Goal: Book appointment/travel/reservation

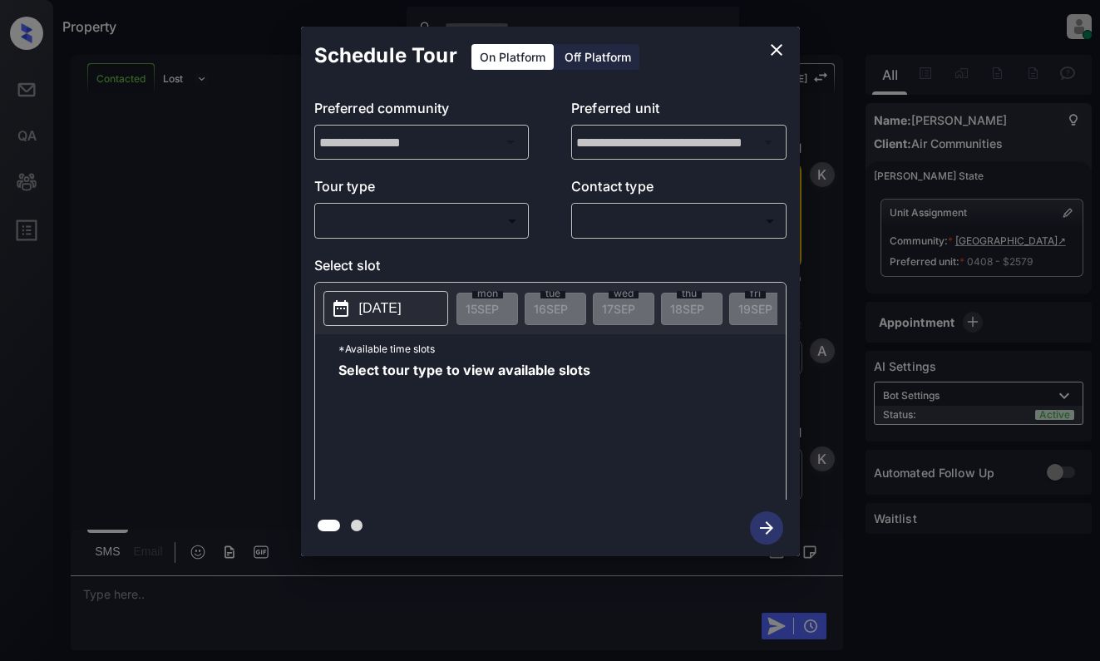
scroll to position [2545, 0]
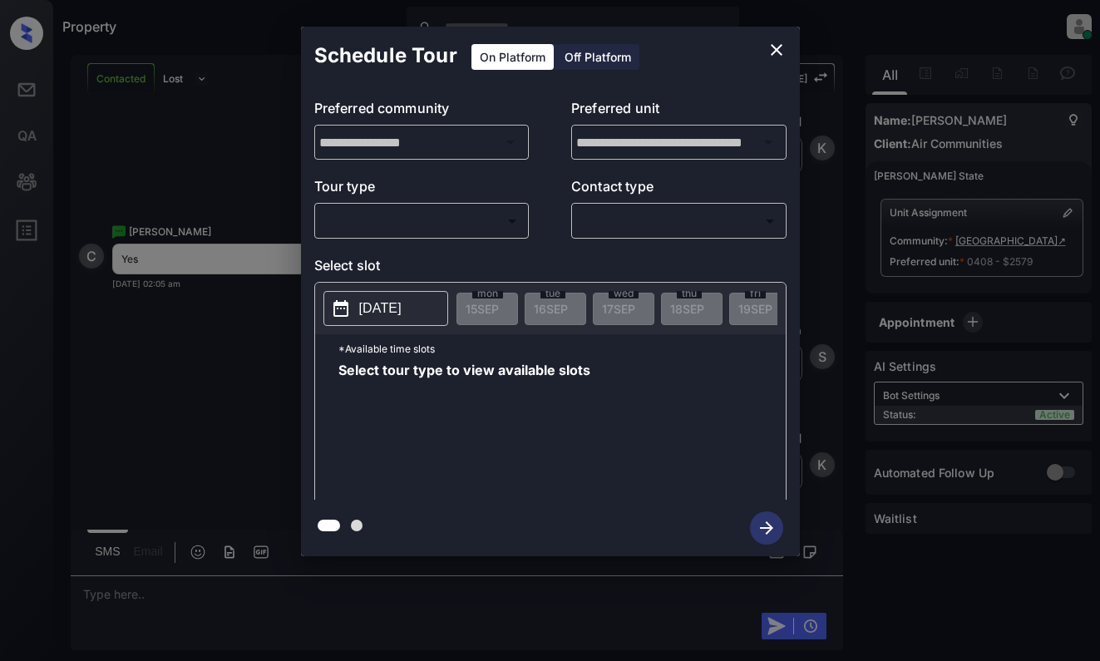
click at [429, 231] on body "Property Dominic Ceralde Online Set yourself offline Set yourself on break Prof…" at bounding box center [550, 330] width 1100 height 661
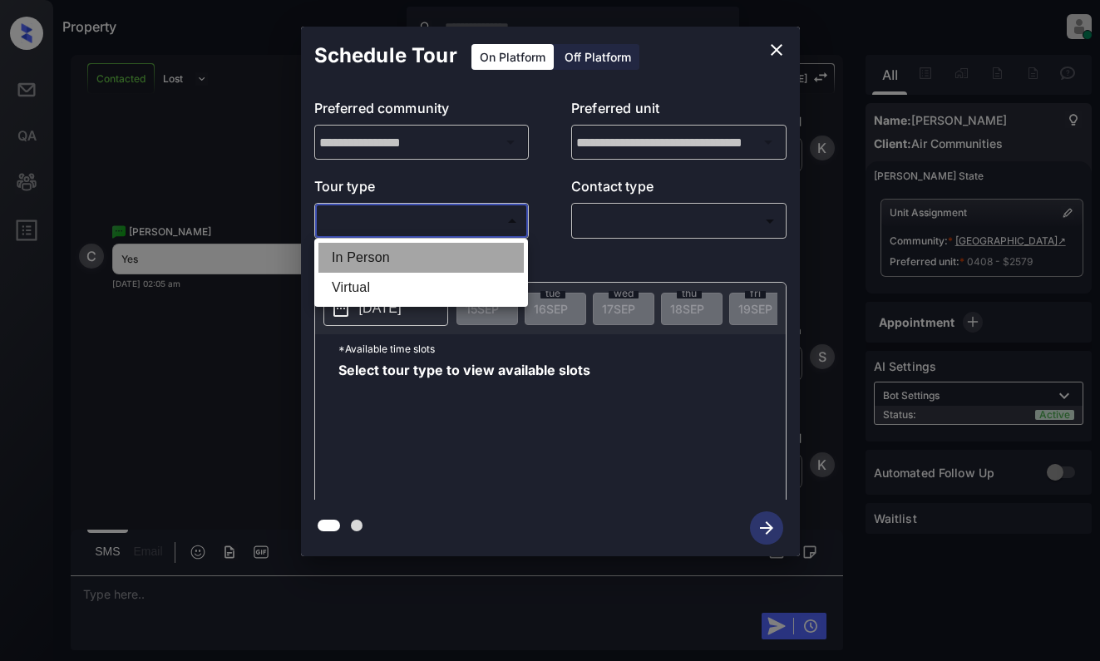
click at [434, 254] on li "In Person" at bounding box center [420, 258] width 205 height 30
type input "********"
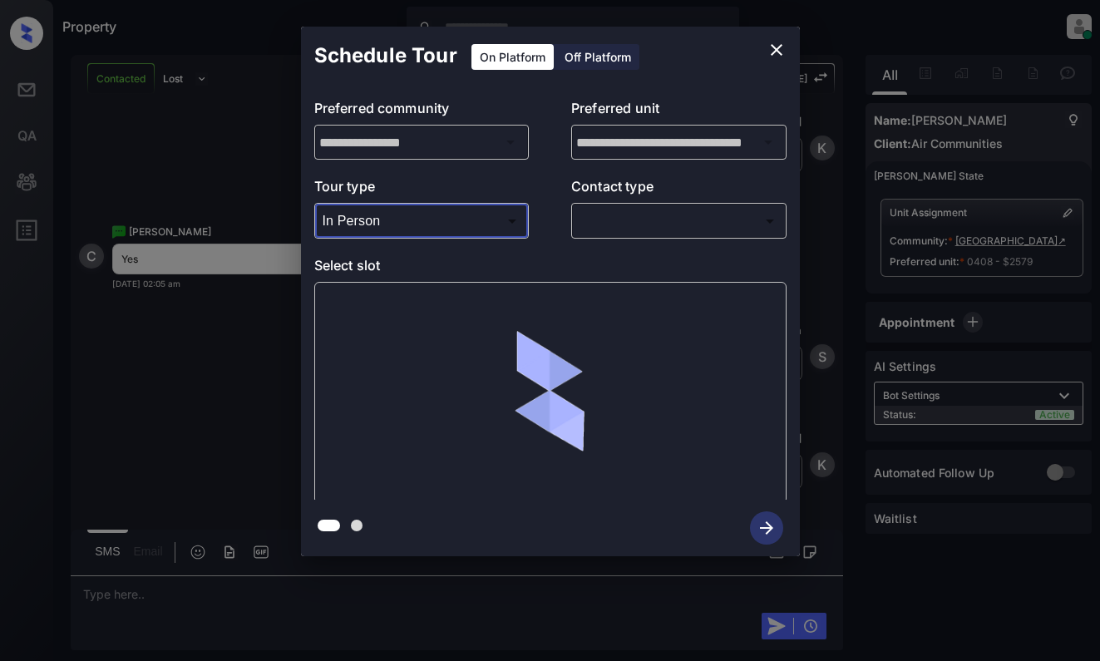
click at [674, 209] on body "Property Dominic Ceralde Online Set yourself offline Set yourself on break Prof…" at bounding box center [550, 330] width 1100 height 661
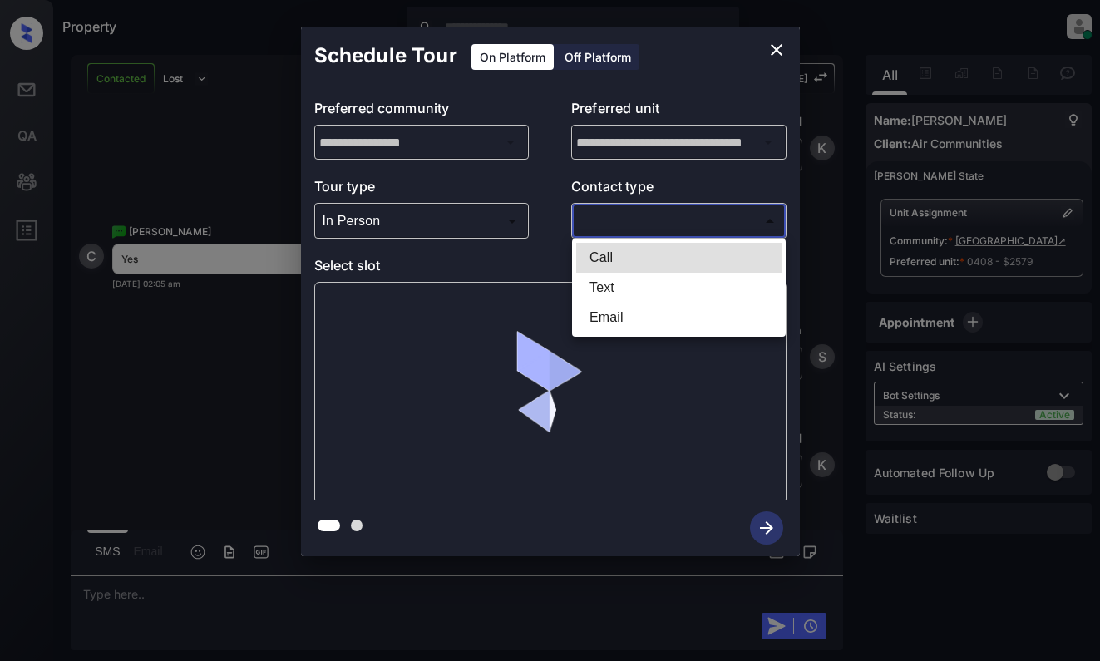
click at [642, 288] on li "Text" at bounding box center [678, 288] width 205 height 30
type input "****"
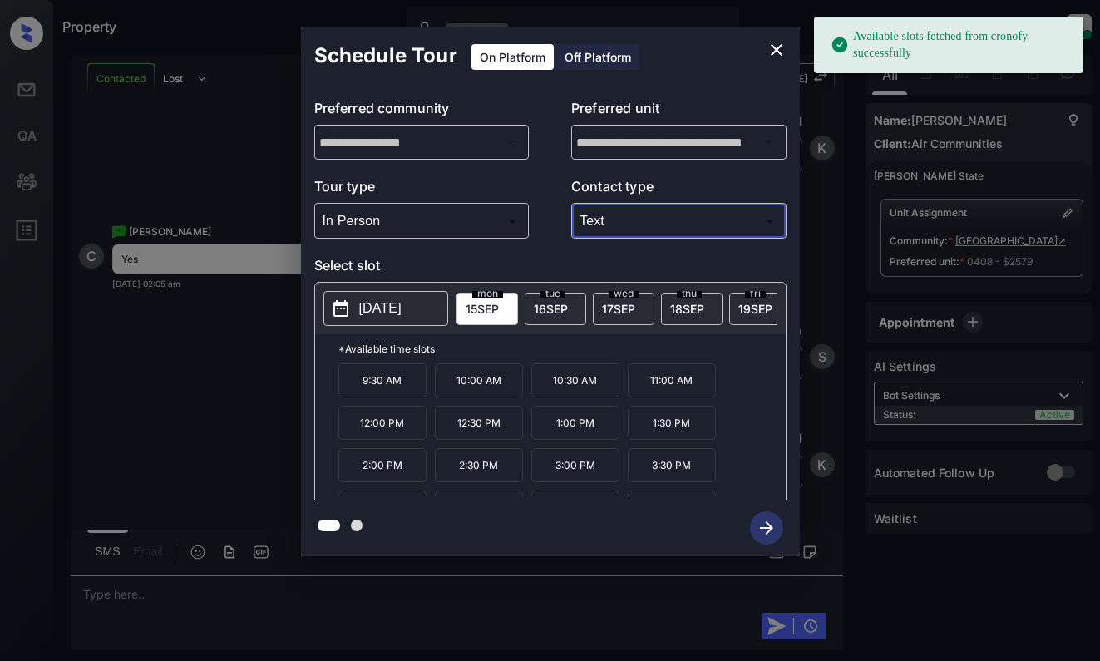
click at [482, 297] on span "mon" at bounding box center [487, 293] width 31 height 10
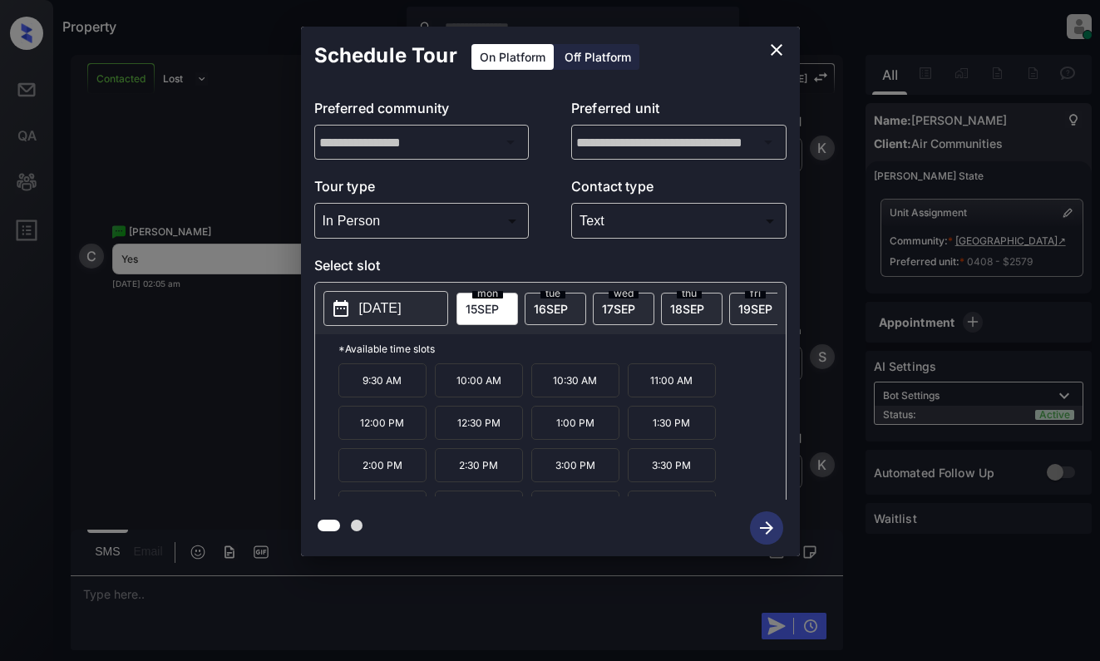
click at [392, 473] on p "2:00 PM" at bounding box center [382, 465] width 88 height 34
click at [767, 523] on icon "button" at bounding box center [766, 527] width 13 height 13
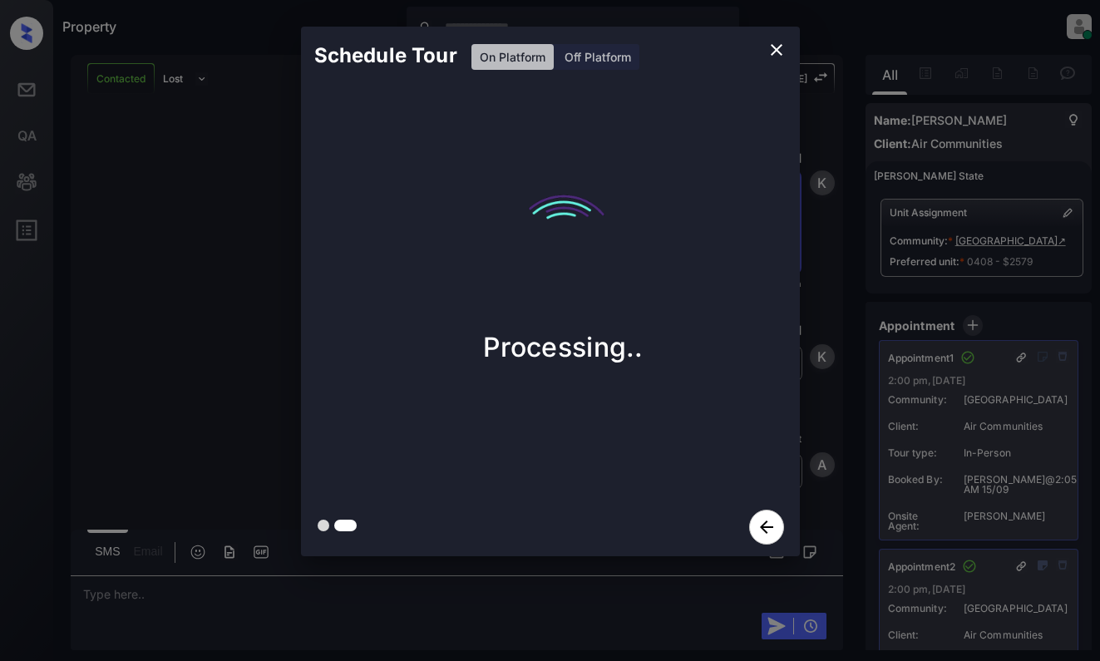
scroll to position [4342, 0]
click at [257, 295] on div "Schedule Tour On Platform Off Platform Tour Scheduled" at bounding box center [550, 291] width 1100 height 583
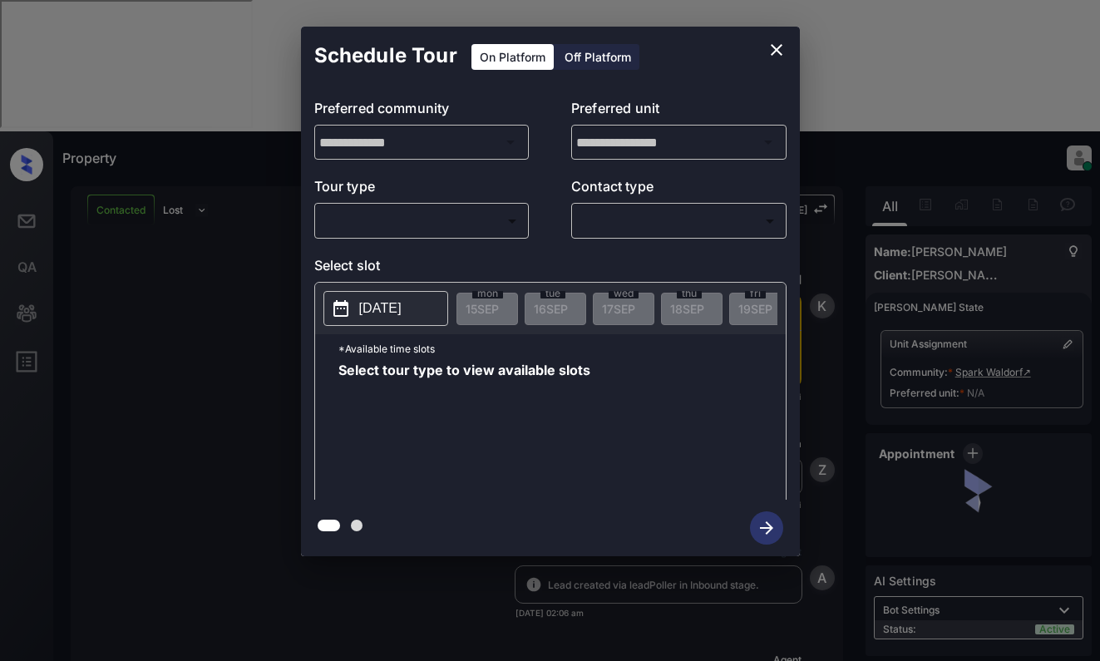
scroll to position [998, 0]
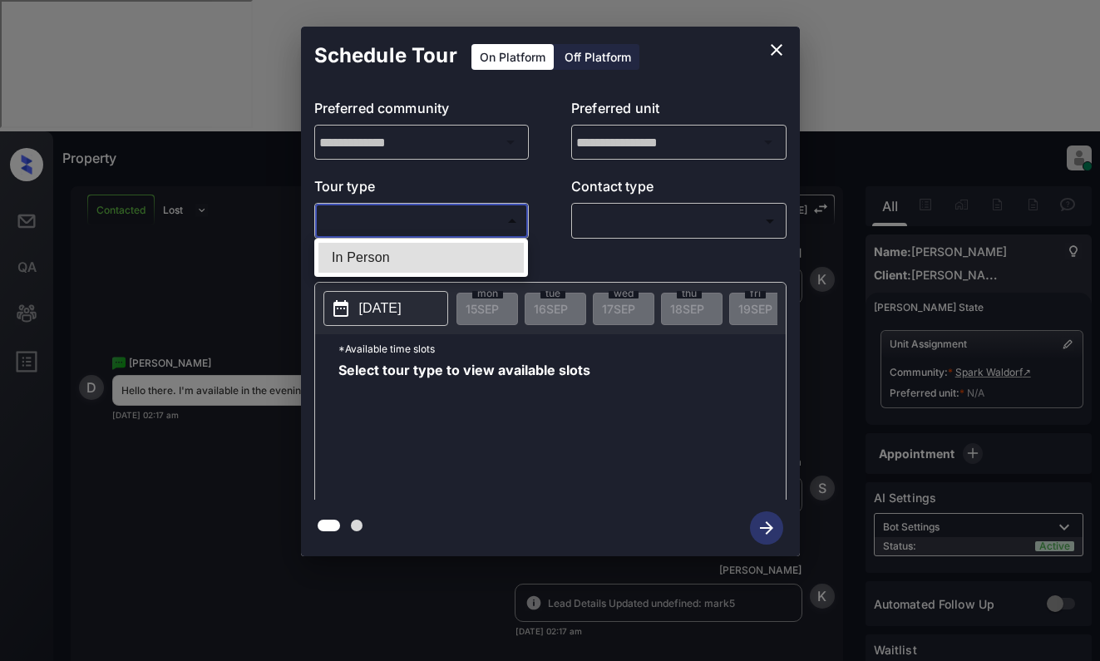
click at [463, 214] on body "Property [PERSON_NAME] Online Set yourself offline Set yourself on break Profil…" at bounding box center [550, 330] width 1100 height 661
click at [455, 259] on li "In Person" at bounding box center [420, 258] width 205 height 30
type input "********"
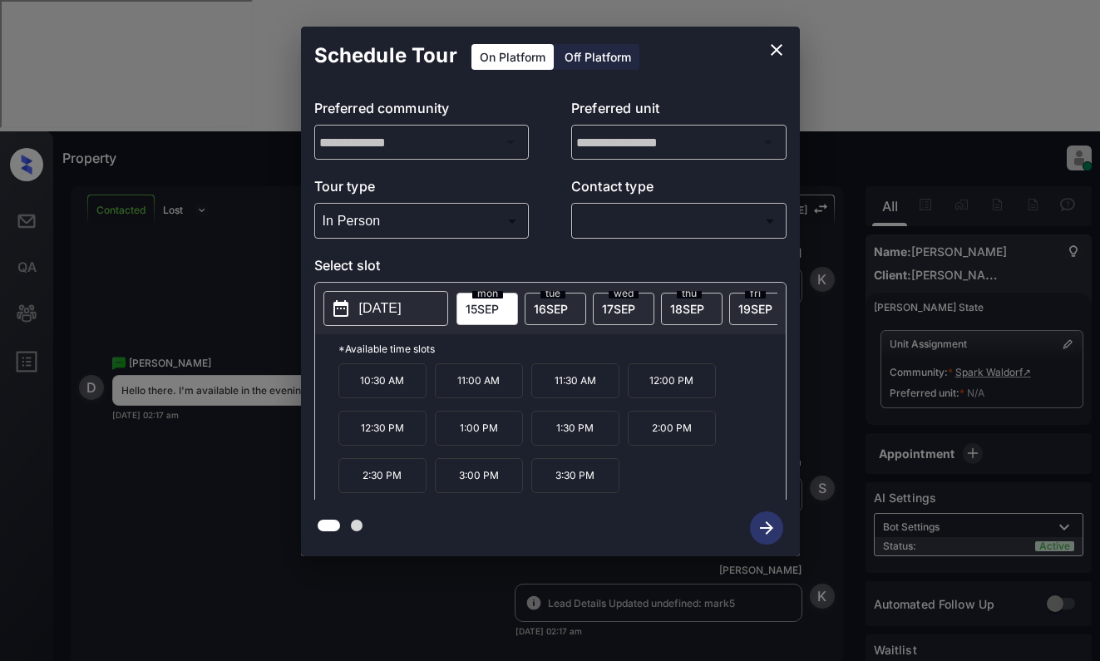
click at [565, 305] on span "16 SEP" at bounding box center [551, 309] width 34 height 14
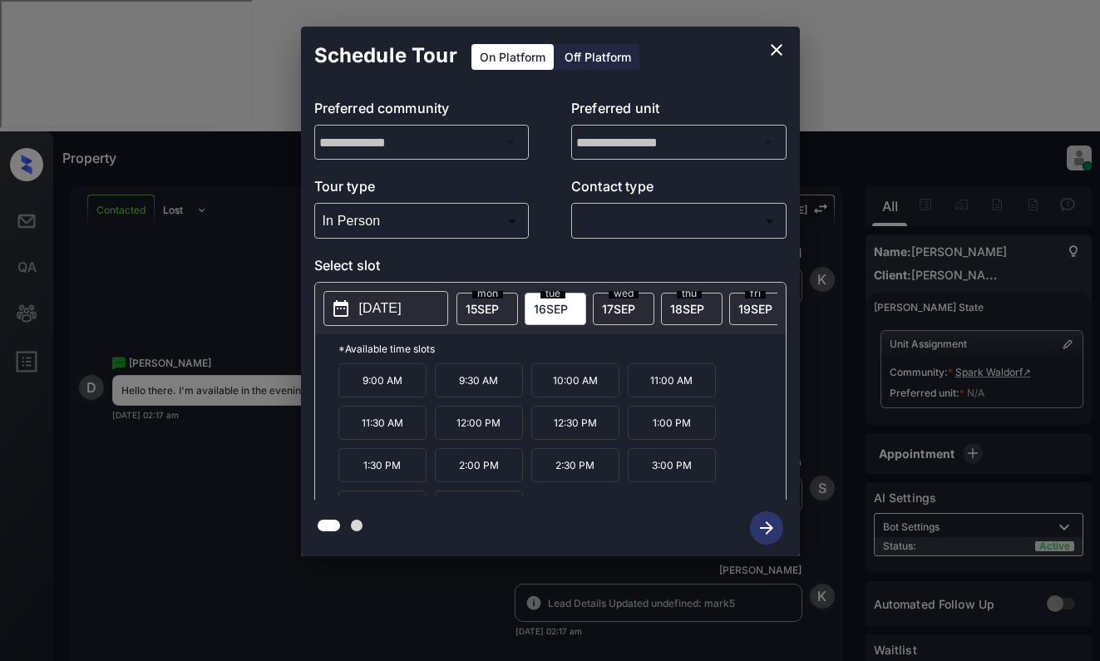
scroll to position [28, 0]
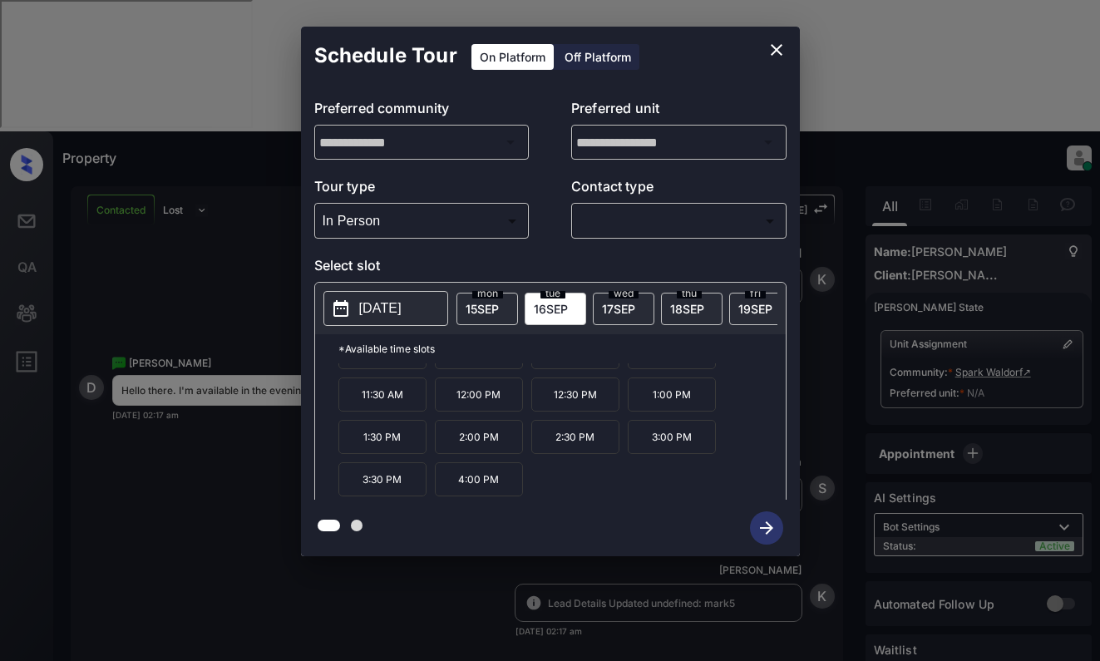
click at [614, 305] on span "17 SEP" at bounding box center [618, 309] width 33 height 14
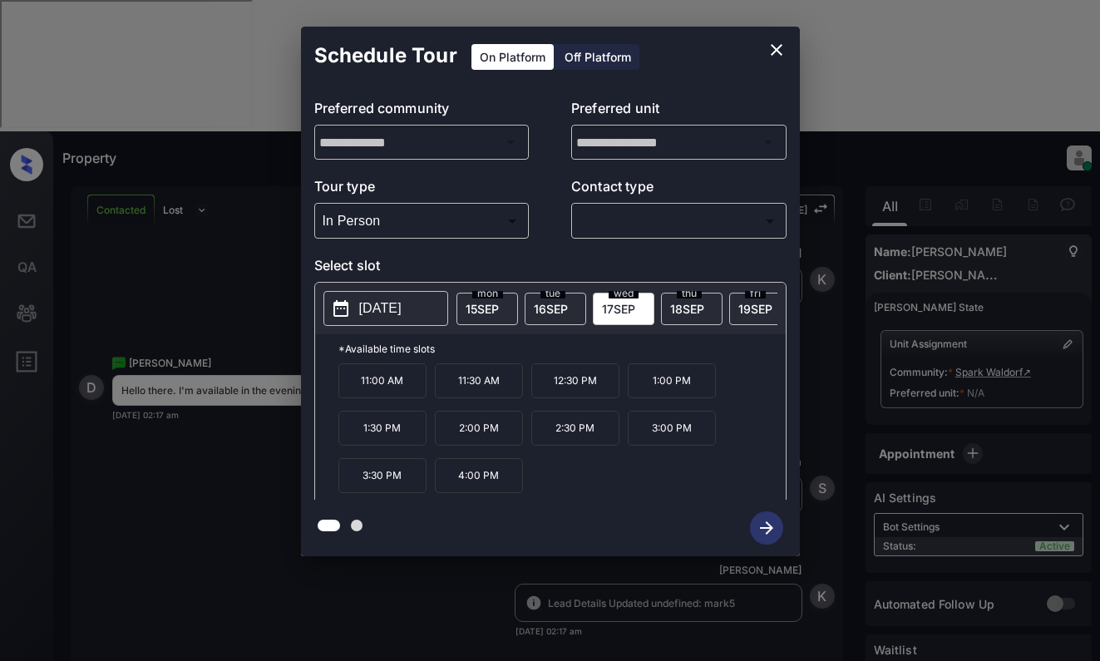
scroll to position [0, 0]
click at [691, 306] on span "18 SEP" at bounding box center [687, 309] width 34 height 14
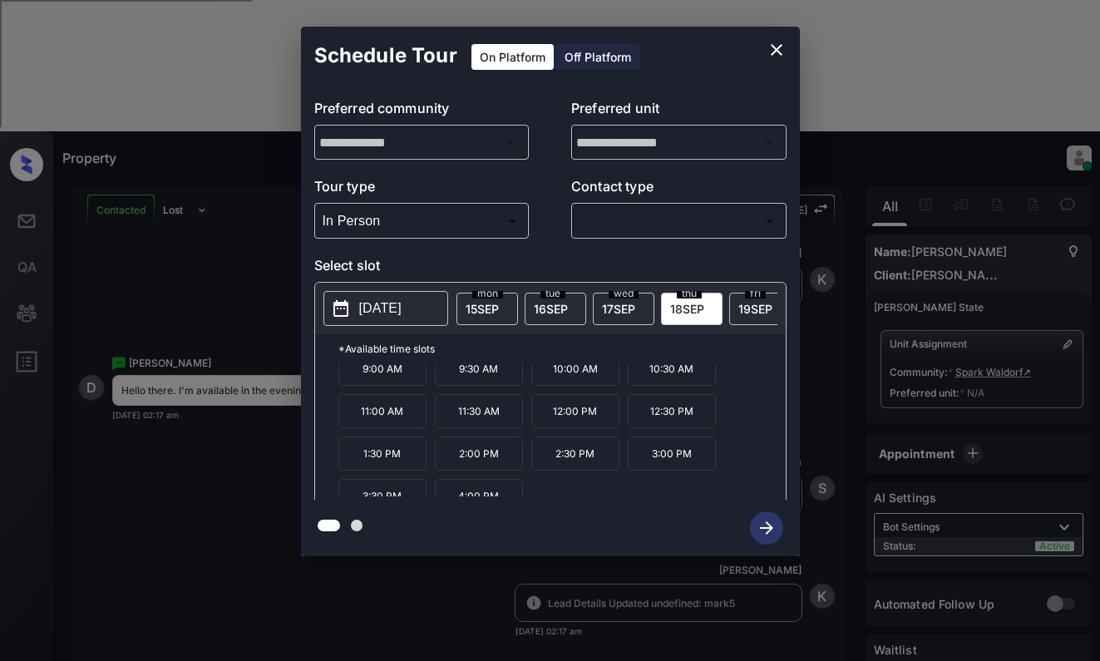
scroll to position [28, 0]
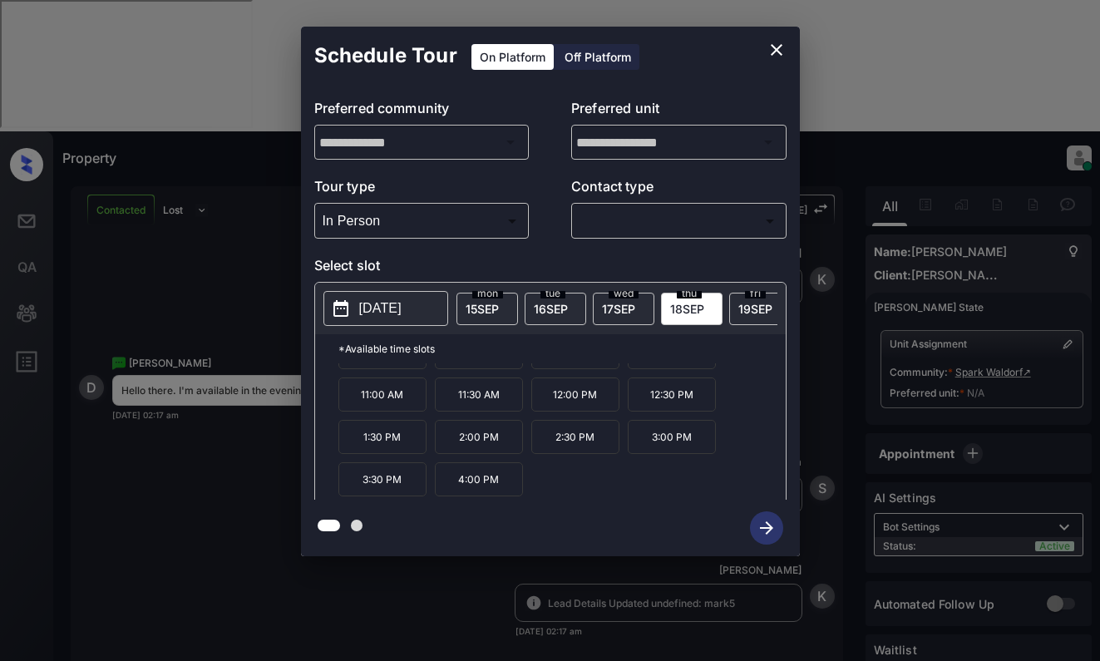
click at [402, 308] on p "2025-09-18" at bounding box center [380, 308] width 42 height 20
click at [780, 47] on icon "close" at bounding box center [776, 50] width 20 height 20
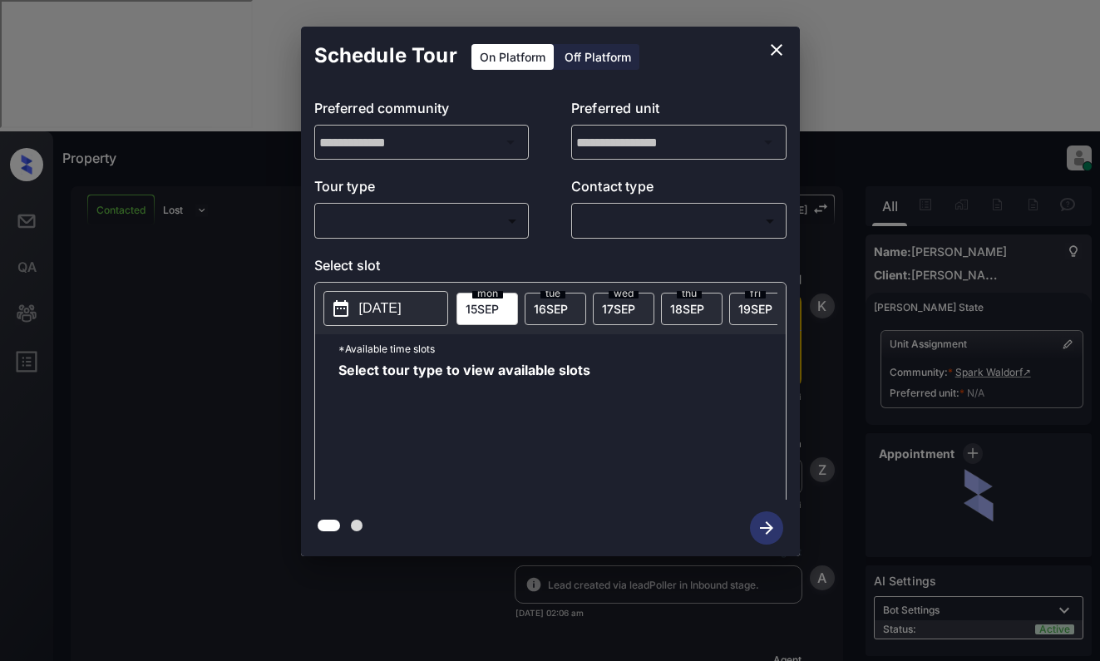
scroll to position [998, 0]
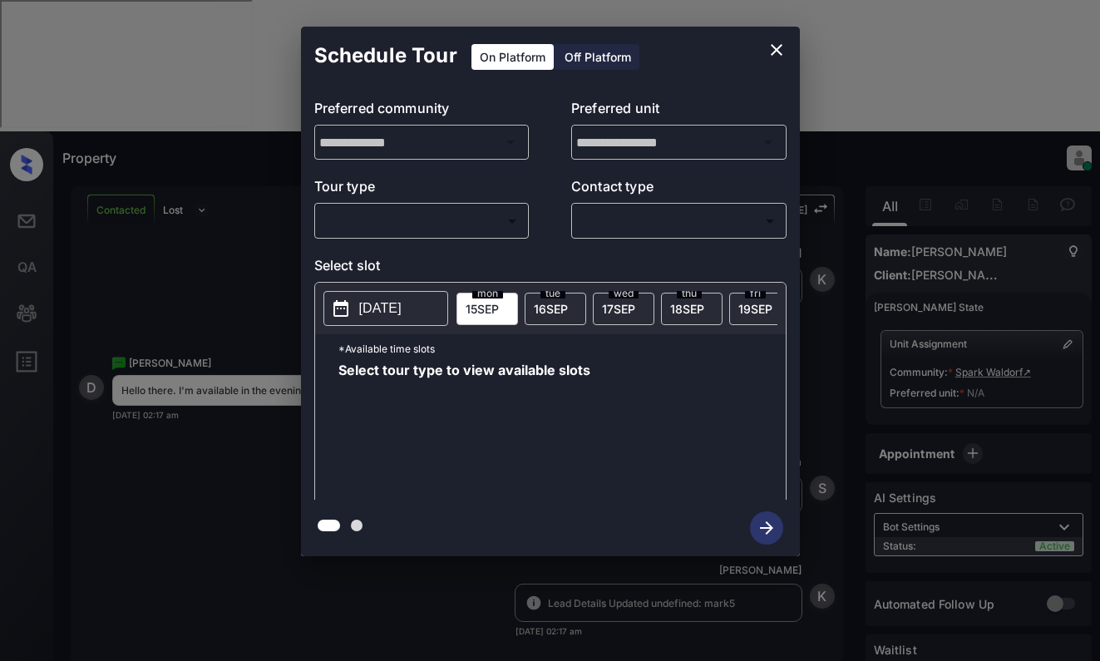
click at [468, 223] on body "Property [PERSON_NAME] Online Set yourself offline Set yourself on break Profil…" at bounding box center [550, 330] width 1100 height 661
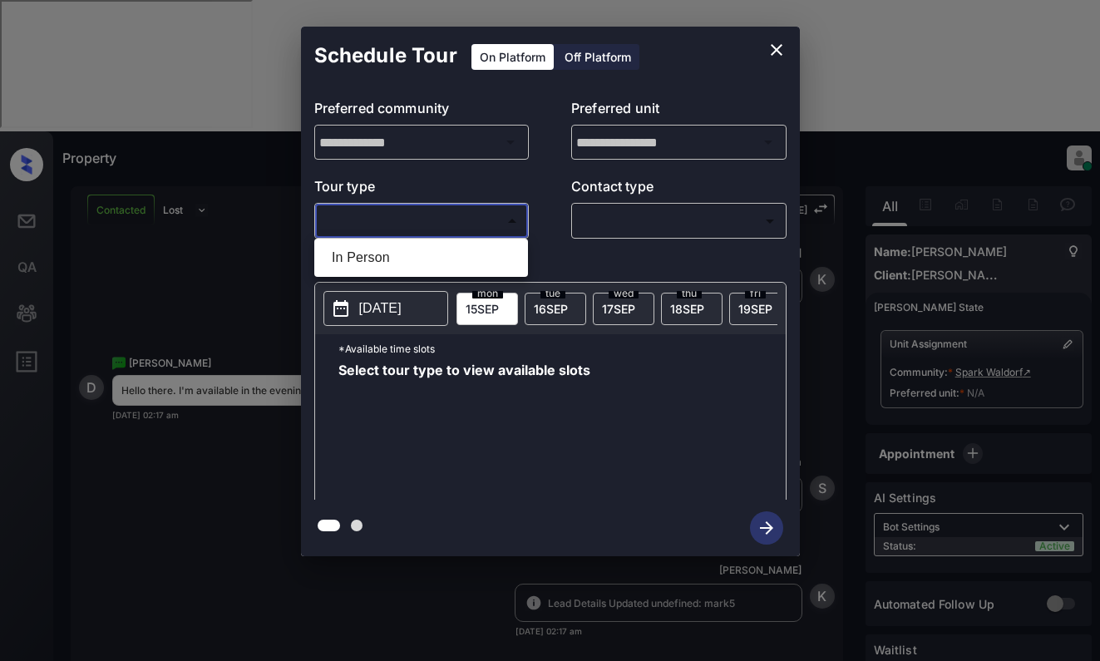
click at [463, 254] on li "In Person" at bounding box center [420, 258] width 205 height 30
type input "********"
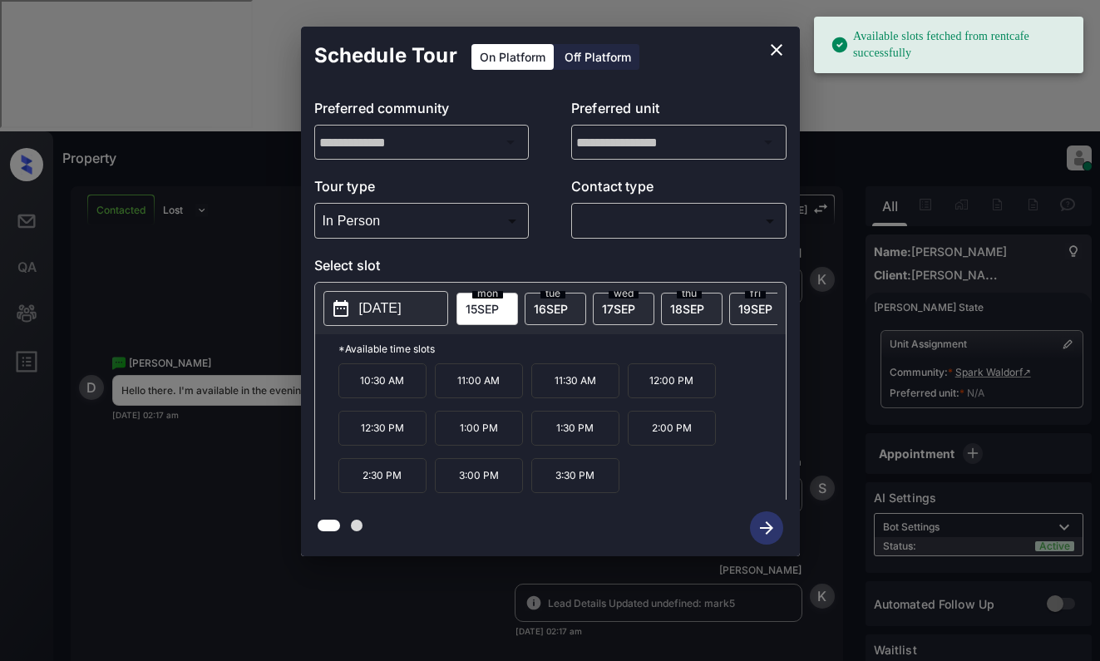
click at [395, 310] on p "2025-09-15" at bounding box center [380, 308] width 42 height 20
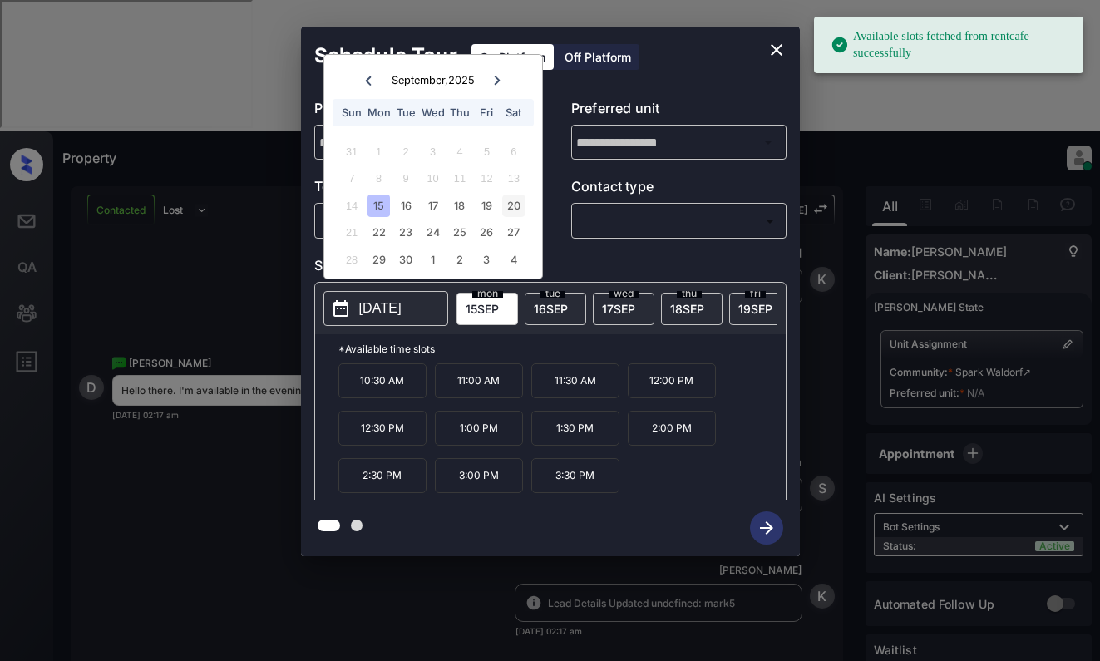
click at [510, 205] on div "20" at bounding box center [513, 206] width 22 height 22
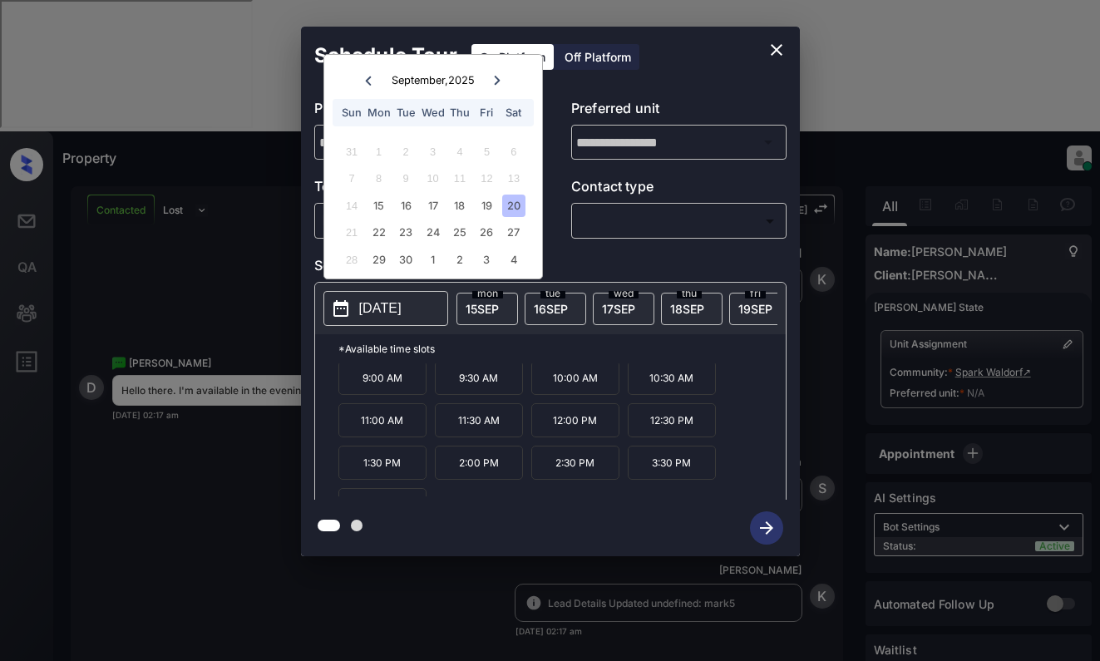
scroll to position [0, 0]
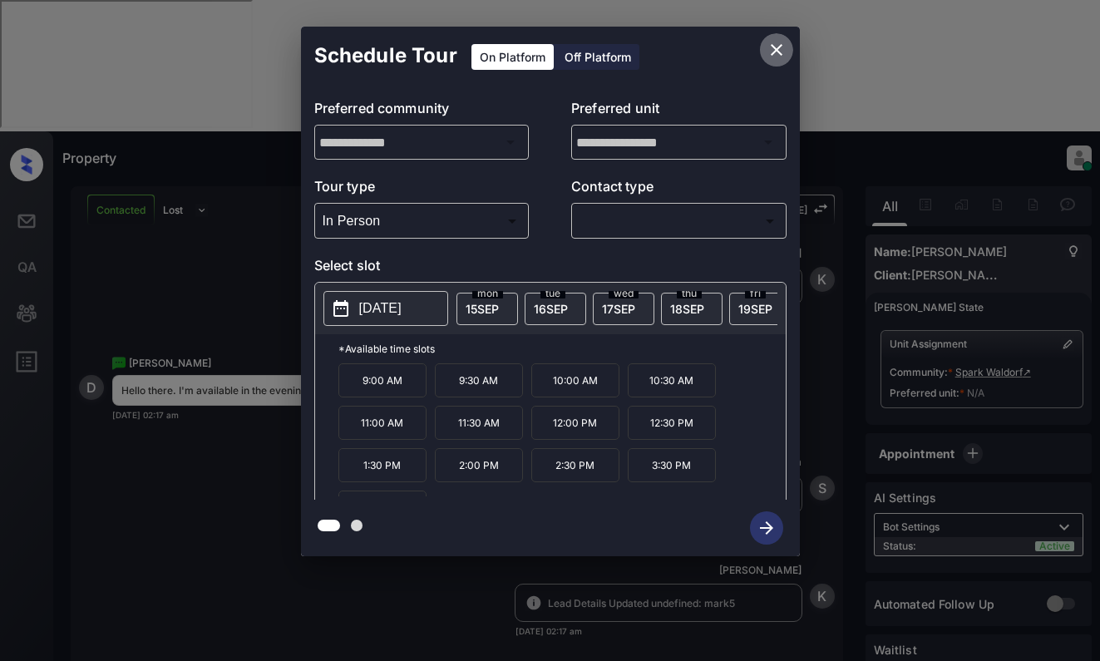
click at [775, 50] on icon "close" at bounding box center [776, 50] width 20 height 20
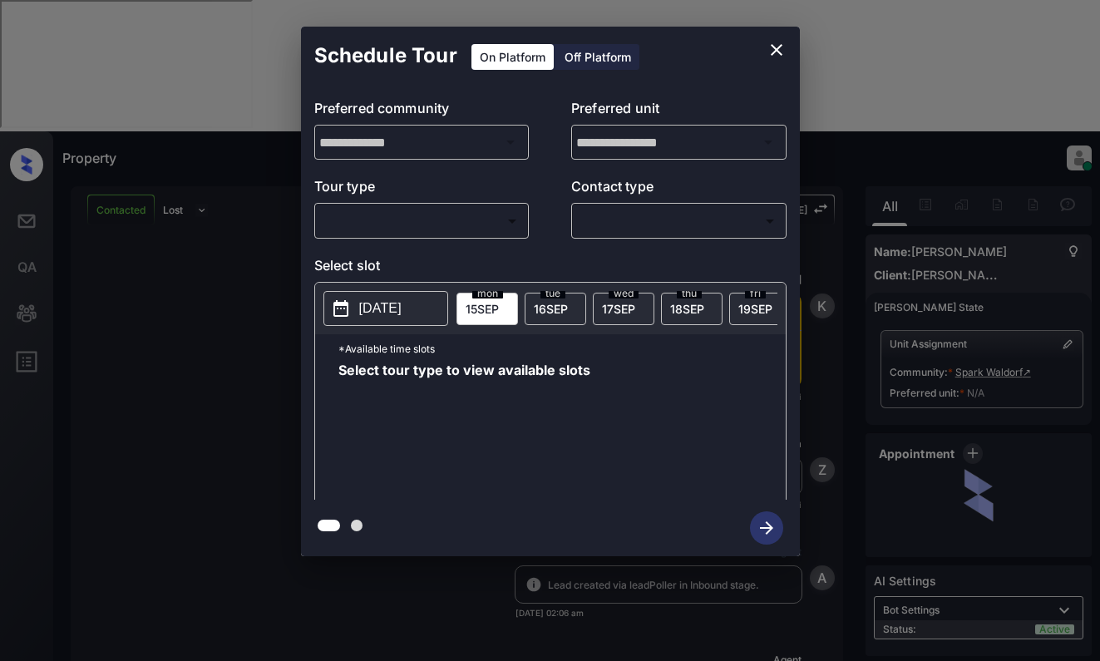
scroll to position [998, 0]
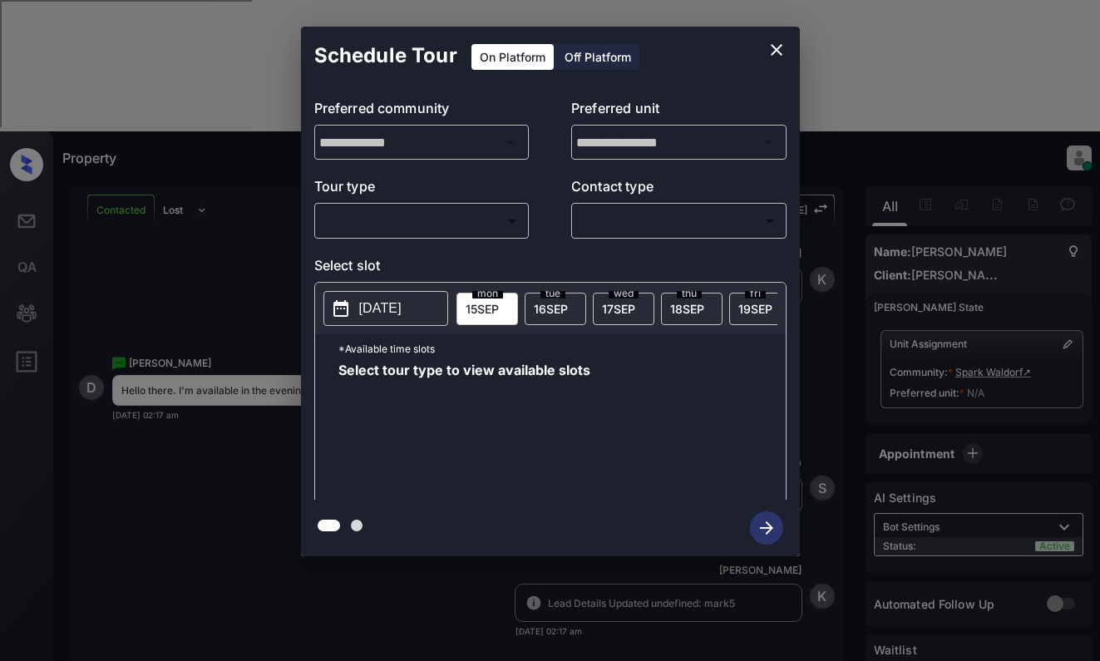
click at [468, 229] on body "Property [PERSON_NAME] Online Set yourself offline Set yourself on break Profil…" at bounding box center [550, 330] width 1100 height 661
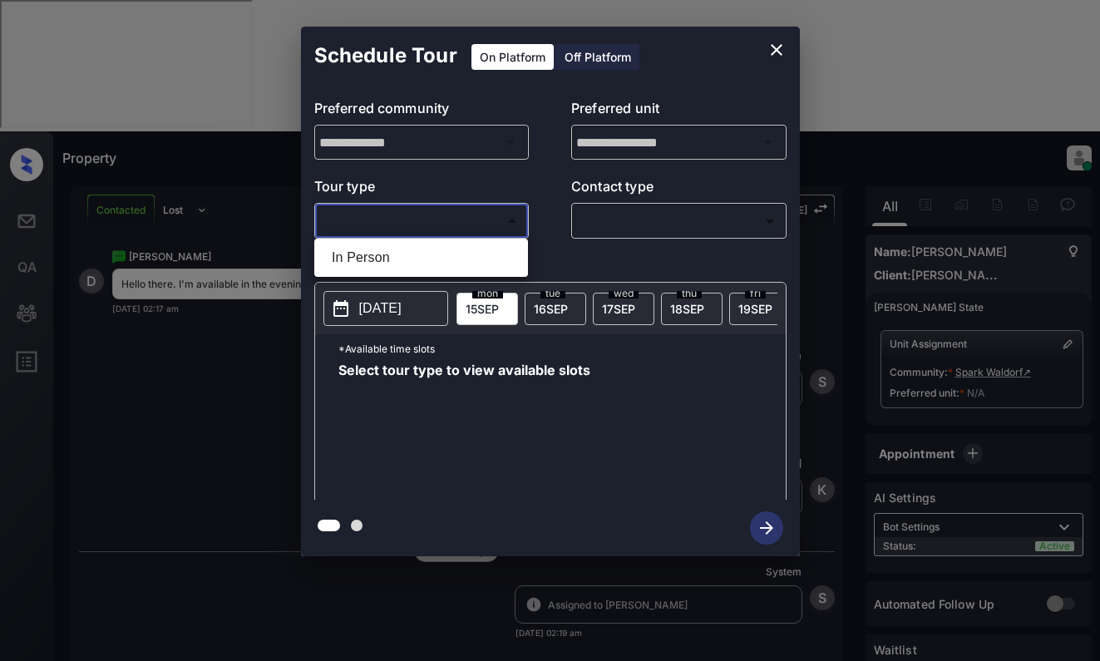
scroll to position [1106, 0]
click at [771, 44] on div at bounding box center [550, 330] width 1100 height 661
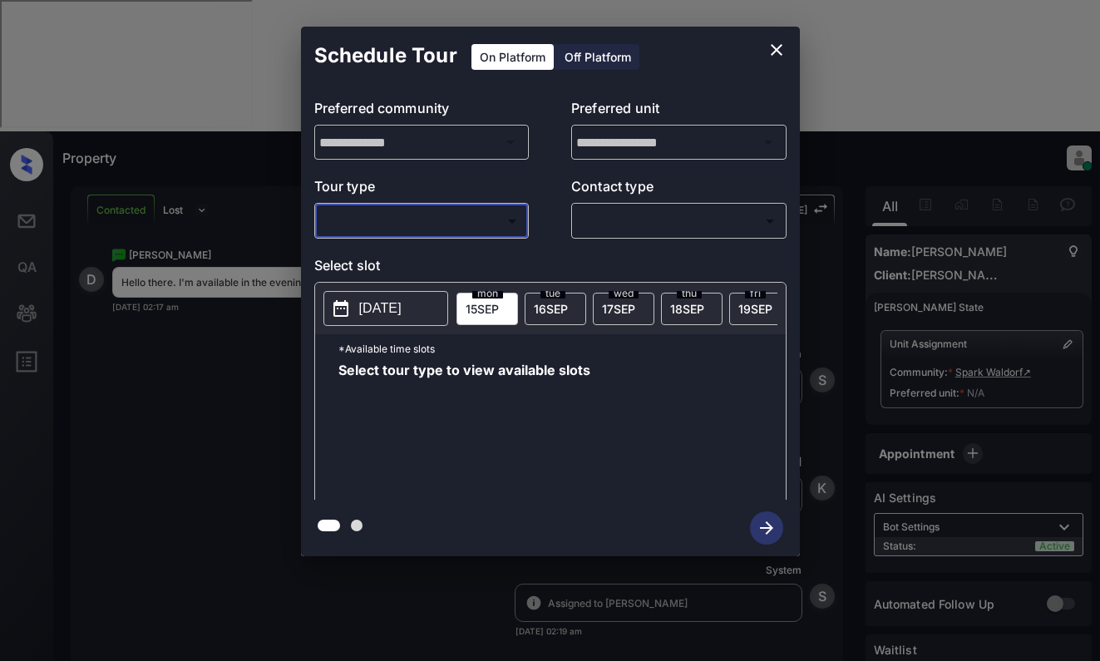
click at [761, 53] on button "close" at bounding box center [776, 49] width 33 height 33
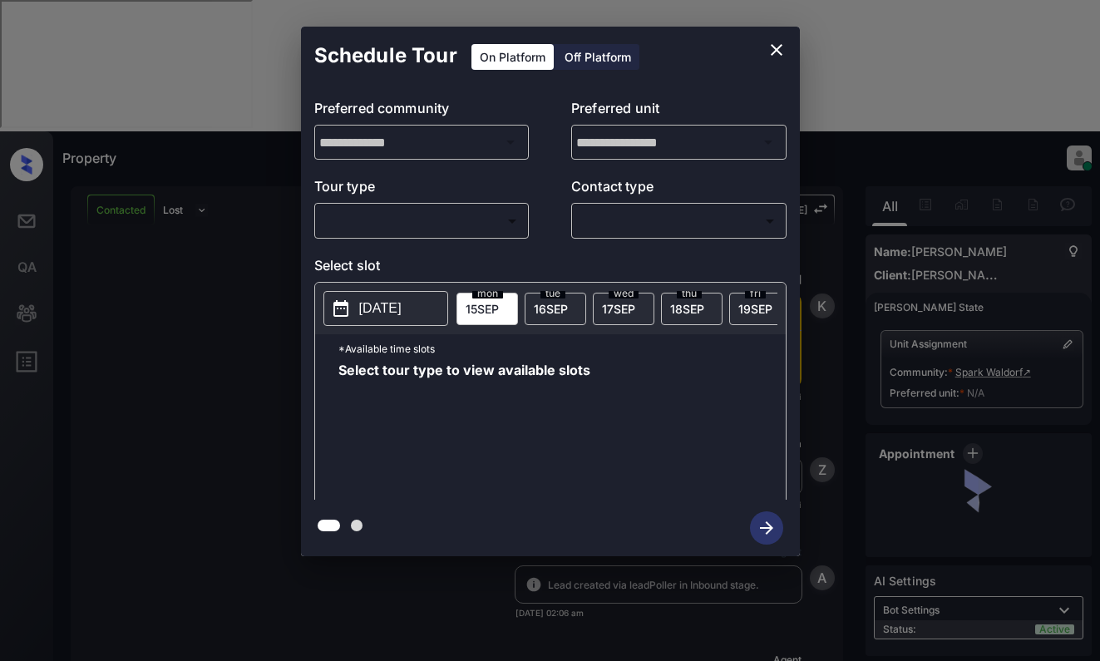
scroll to position [1106, 0]
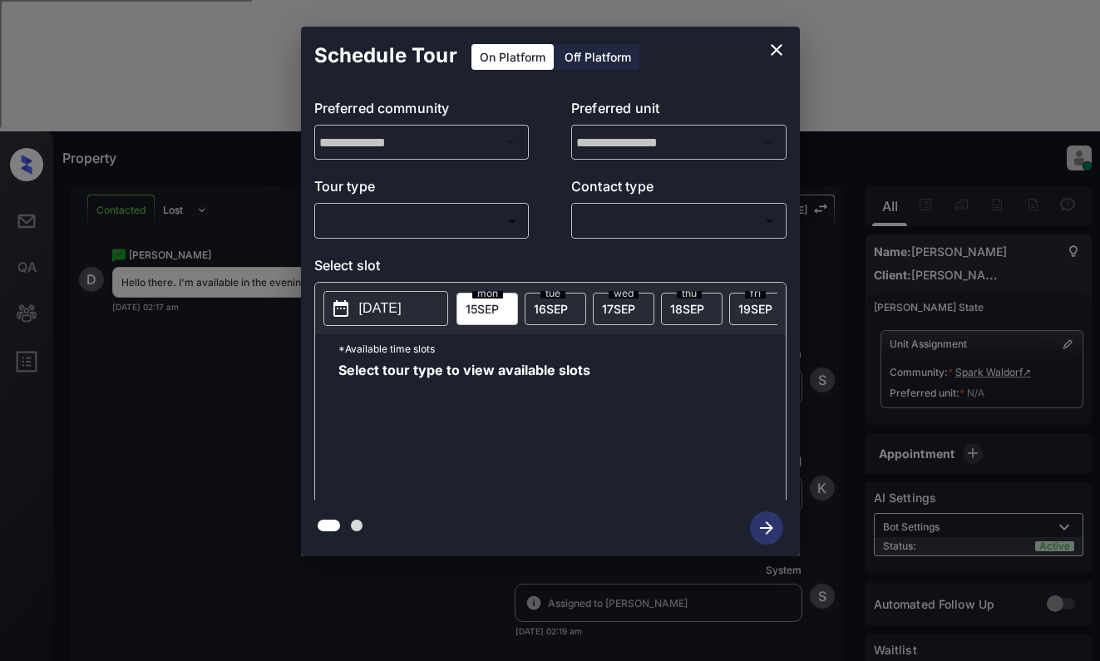
click at [402, 312] on p "[DATE]" at bounding box center [380, 308] width 42 height 20
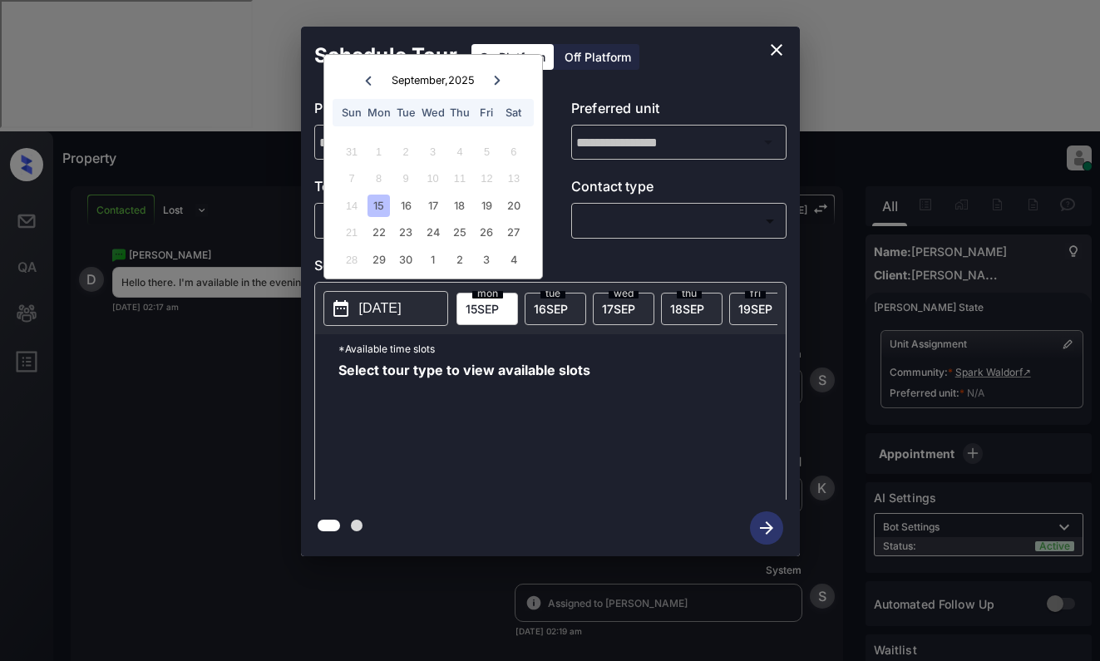
click at [620, 90] on div "**********" at bounding box center [550, 292] width 499 height 415
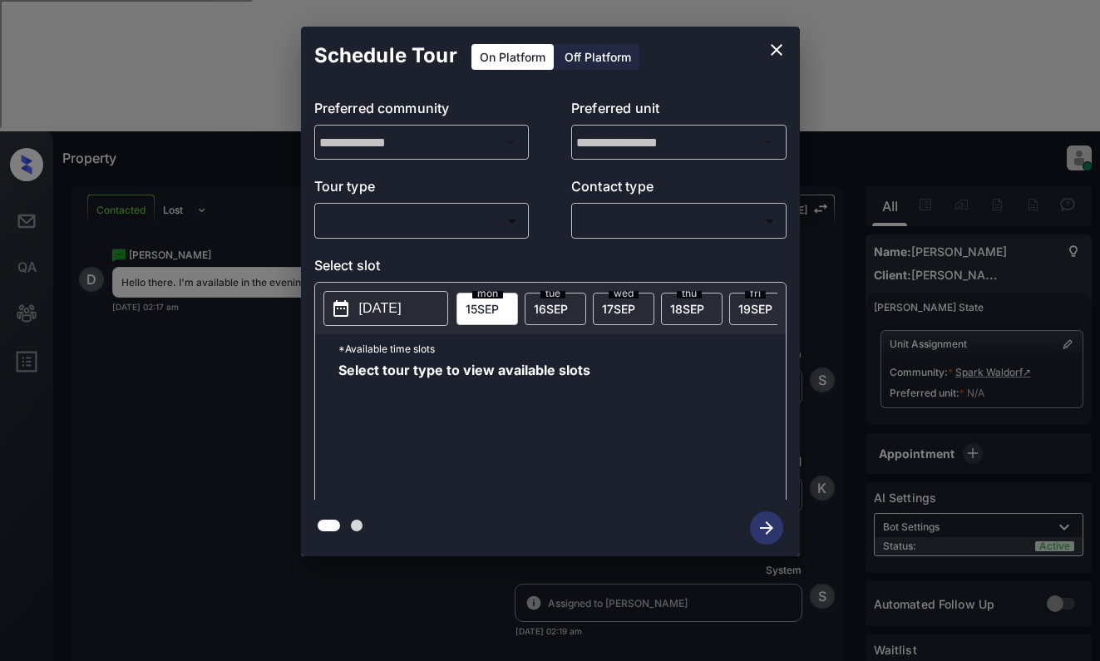
click at [451, 228] on body "Property [PERSON_NAME] Online Set yourself offline Set yourself on break Profil…" at bounding box center [550, 330] width 1100 height 661
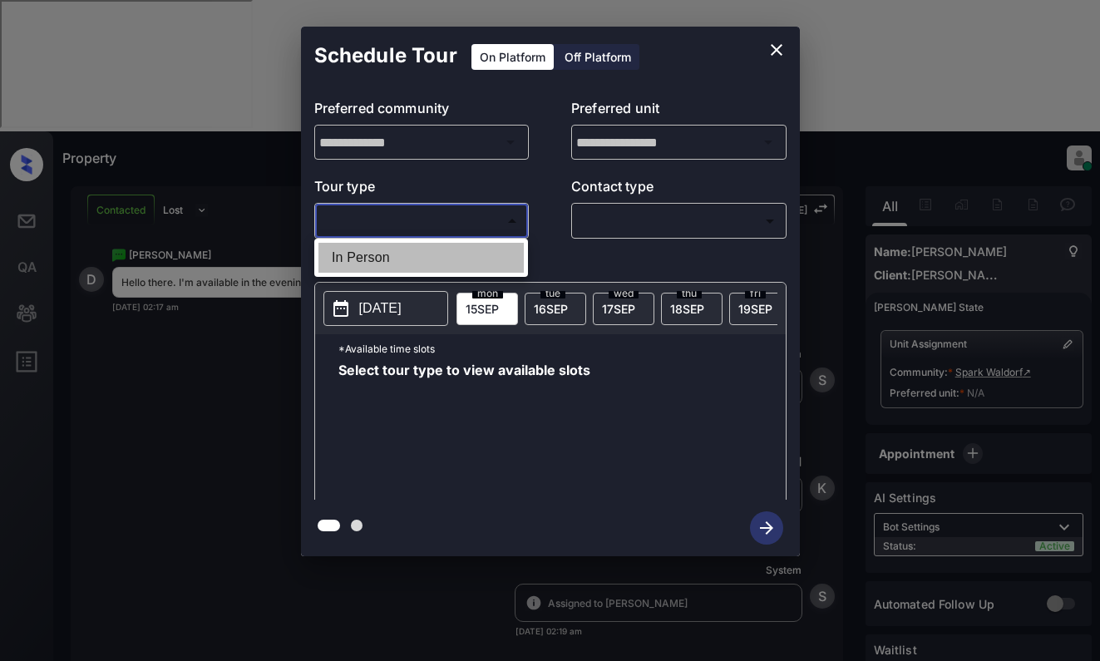
click at [447, 250] on li "In Person" at bounding box center [420, 258] width 205 height 30
type input "********"
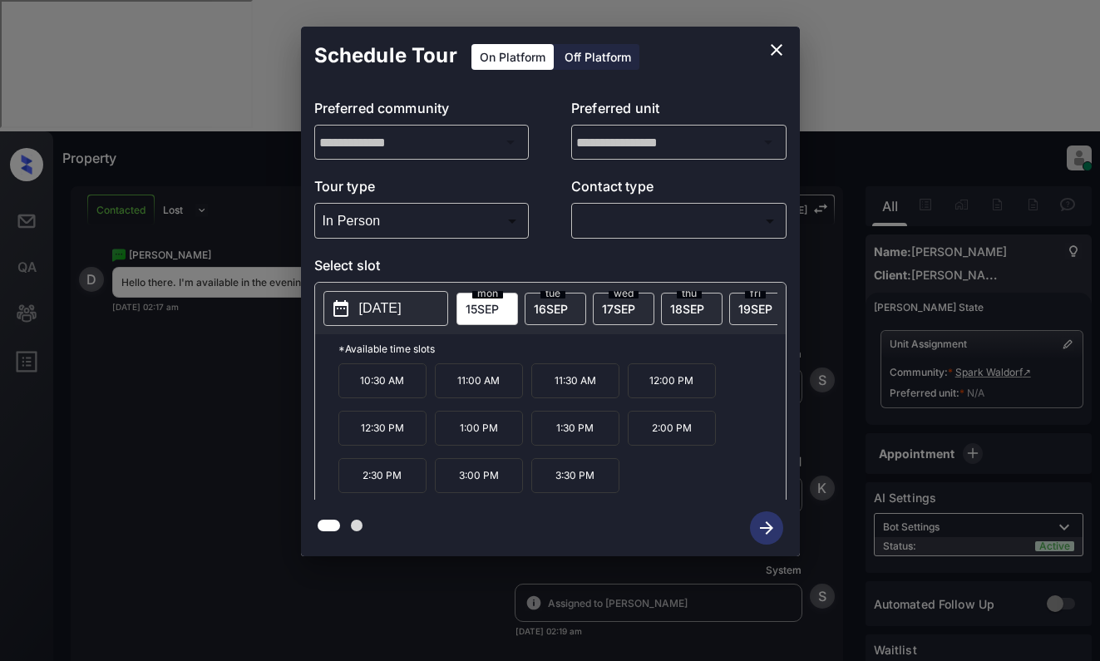
click at [555, 302] on span "[DATE]" at bounding box center [551, 309] width 34 height 14
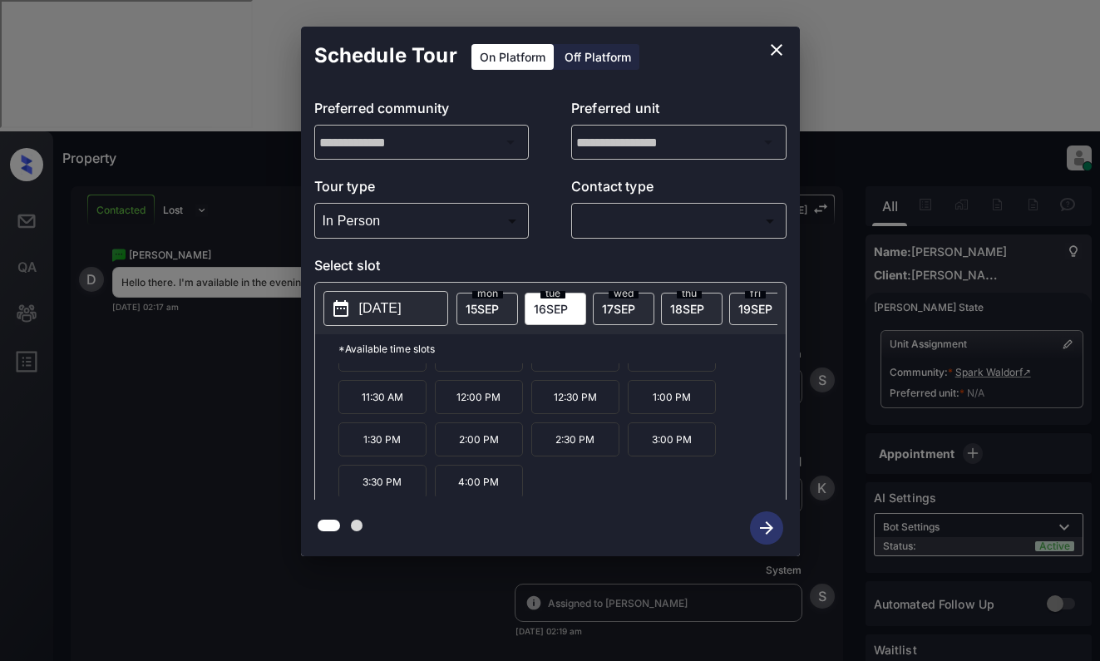
scroll to position [28, 0]
click at [621, 305] on span "[DATE]" at bounding box center [618, 309] width 33 height 14
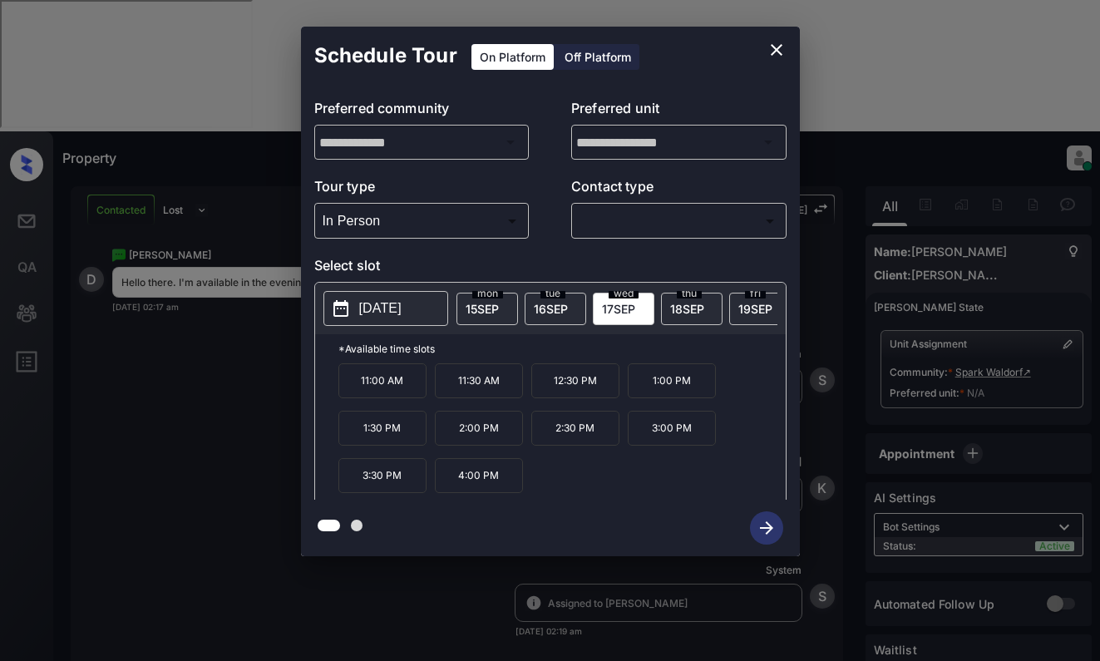
click at [776, 43] on icon "close" at bounding box center [776, 50] width 20 height 20
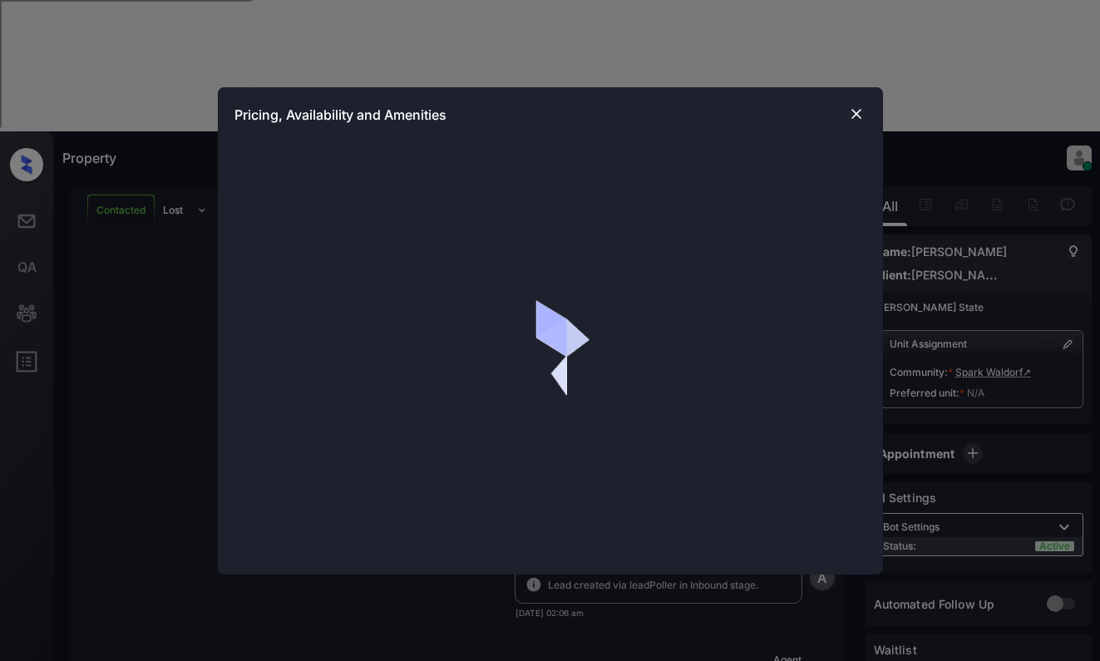
scroll to position [1217, 0]
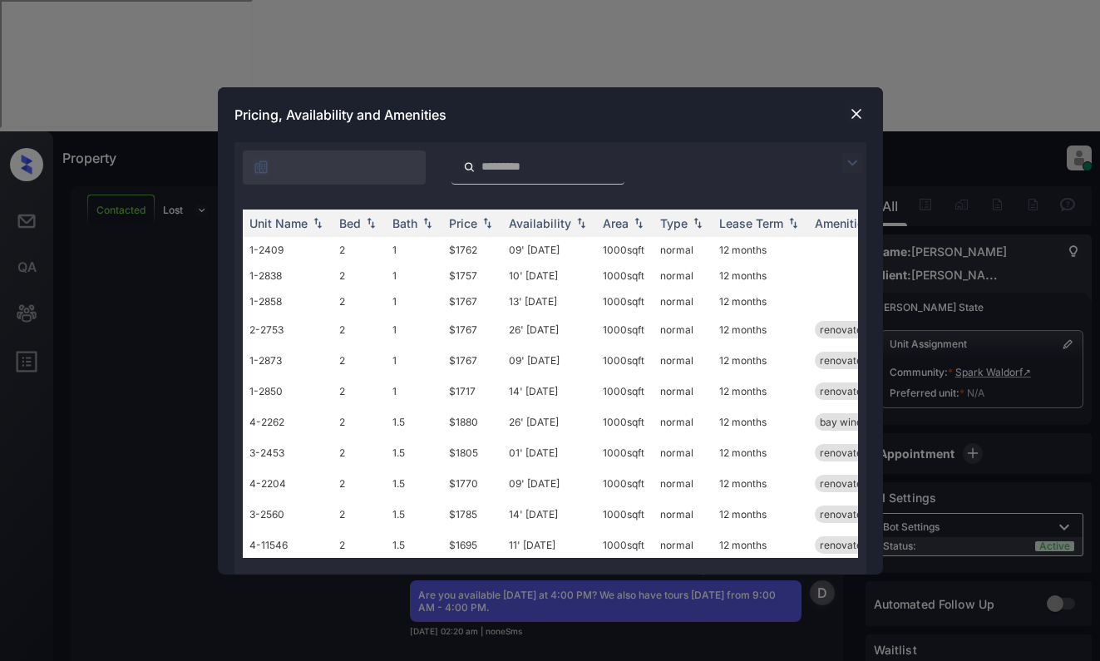
click at [855, 111] on img at bounding box center [856, 114] width 17 height 17
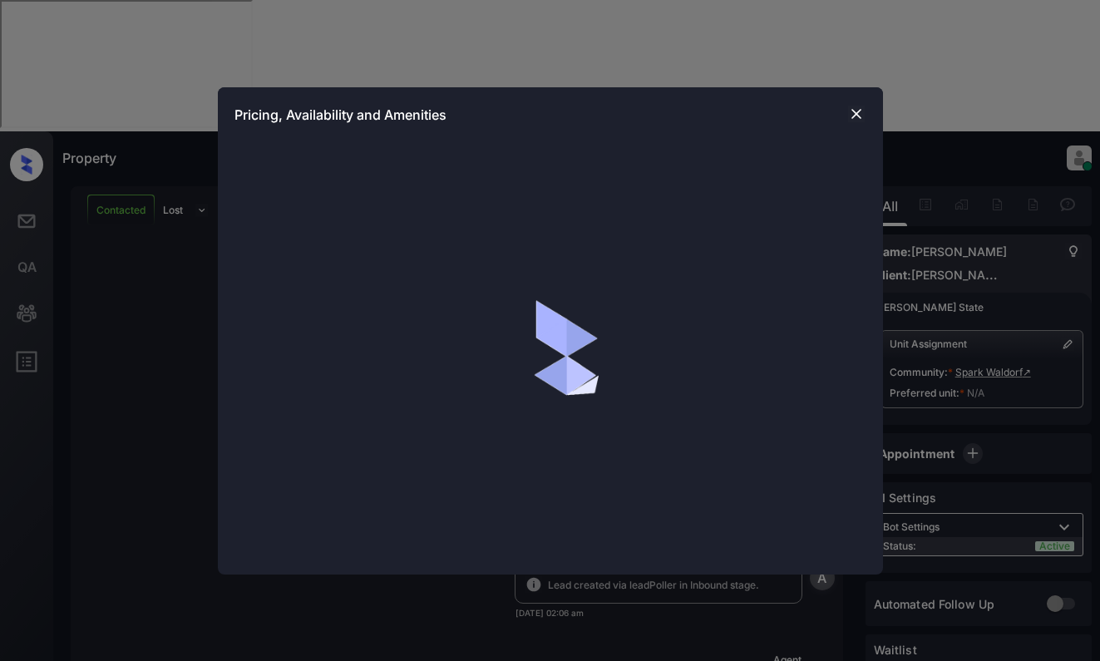
scroll to position [1987, 0]
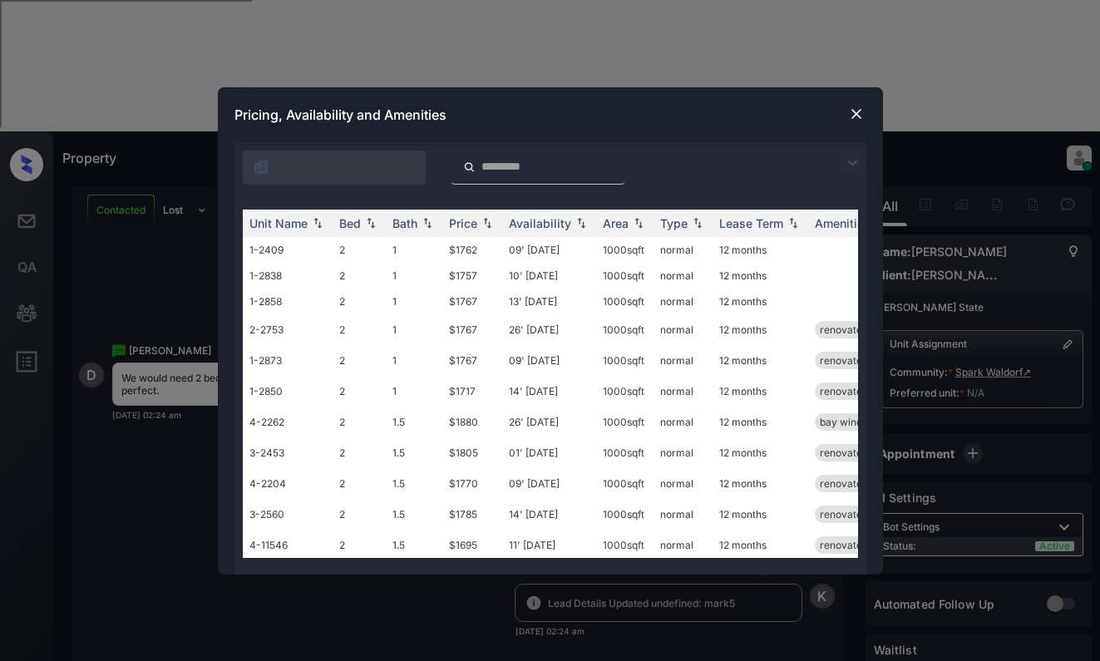
click at [850, 159] on img at bounding box center [852, 163] width 20 height 20
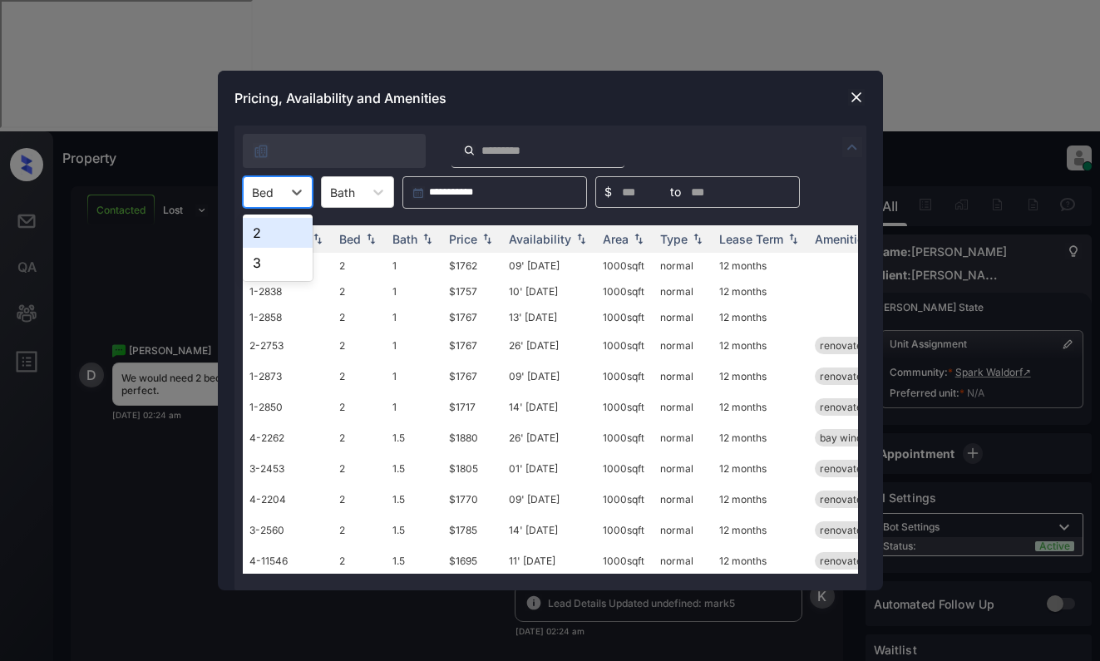
click at [270, 190] on div at bounding box center [263, 192] width 22 height 17
click at [280, 234] on div "2" at bounding box center [278, 233] width 70 height 30
click at [472, 239] on div "Price" at bounding box center [463, 239] width 28 height 14
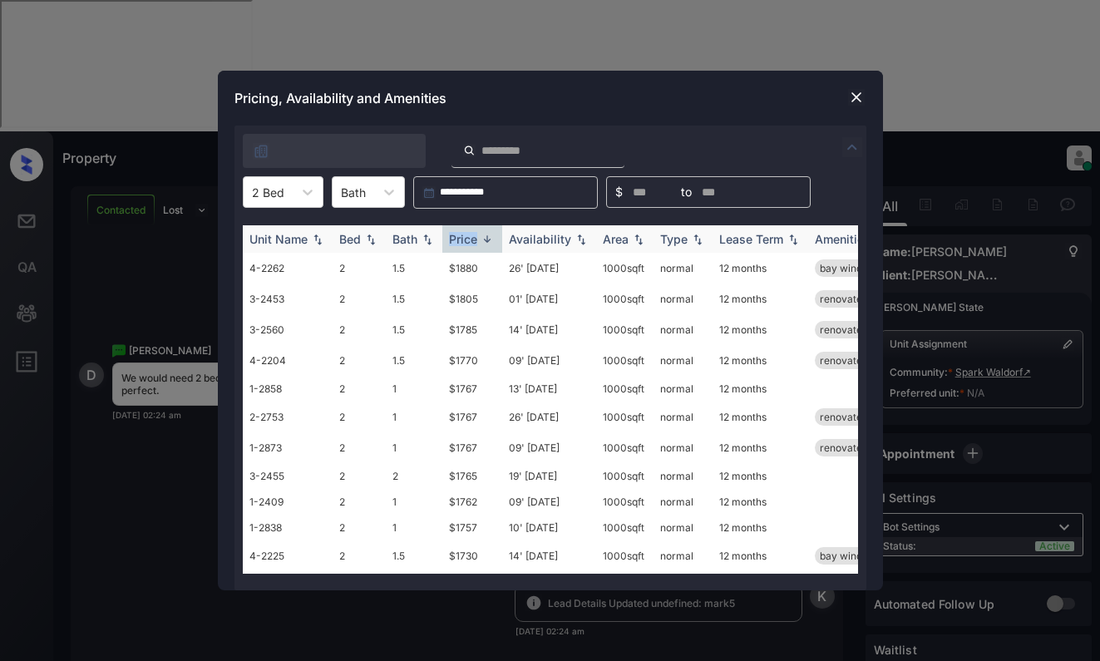
click at [471, 239] on div "Price" at bounding box center [463, 239] width 28 height 14
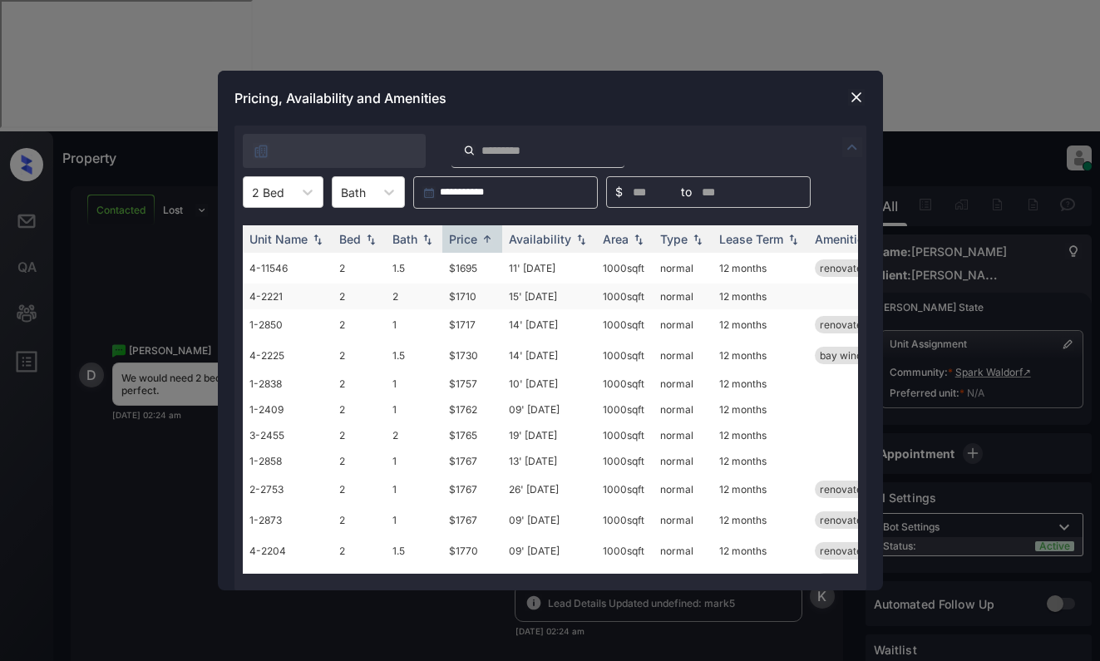
click at [475, 293] on td "$1710" at bounding box center [472, 296] width 60 height 26
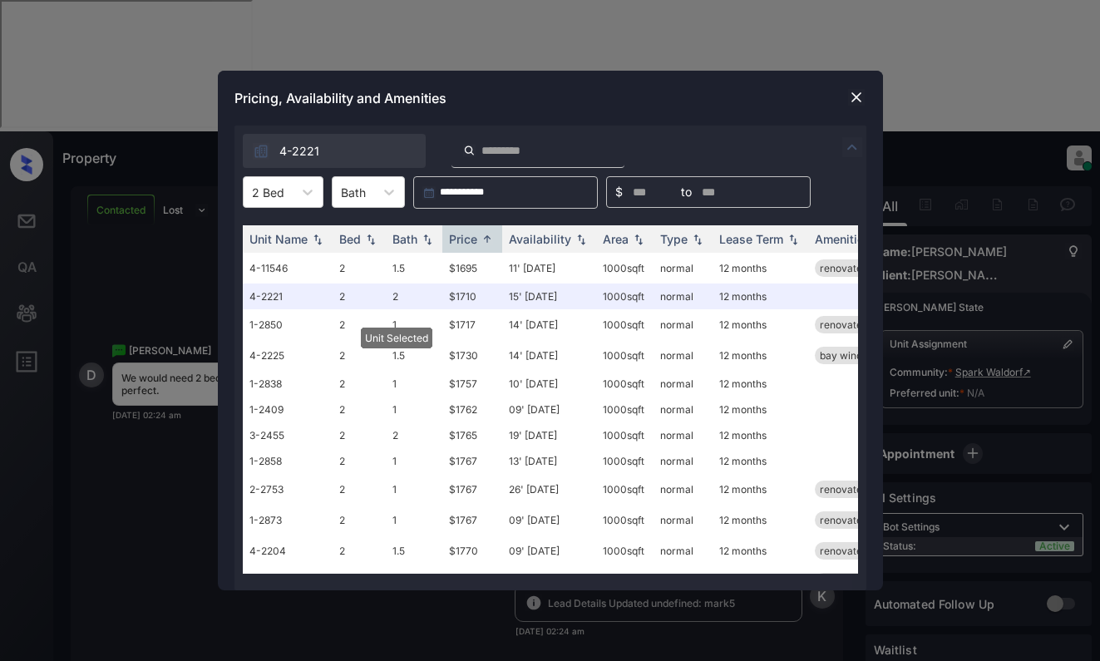
click at [849, 92] on img at bounding box center [856, 97] width 17 height 17
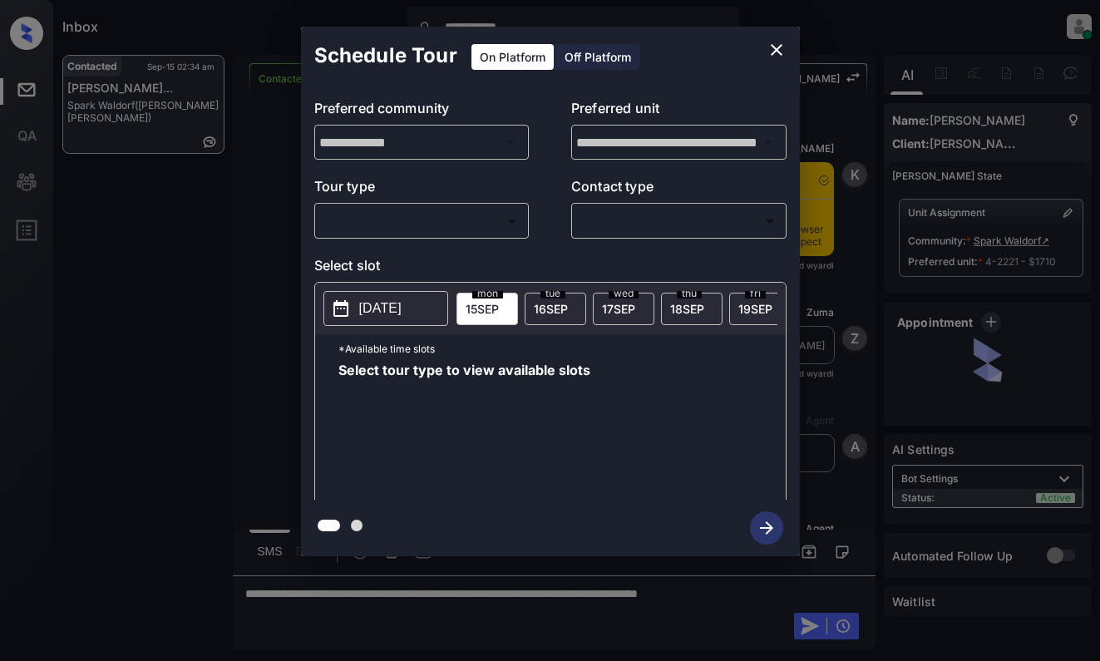
scroll to position [3326, 0]
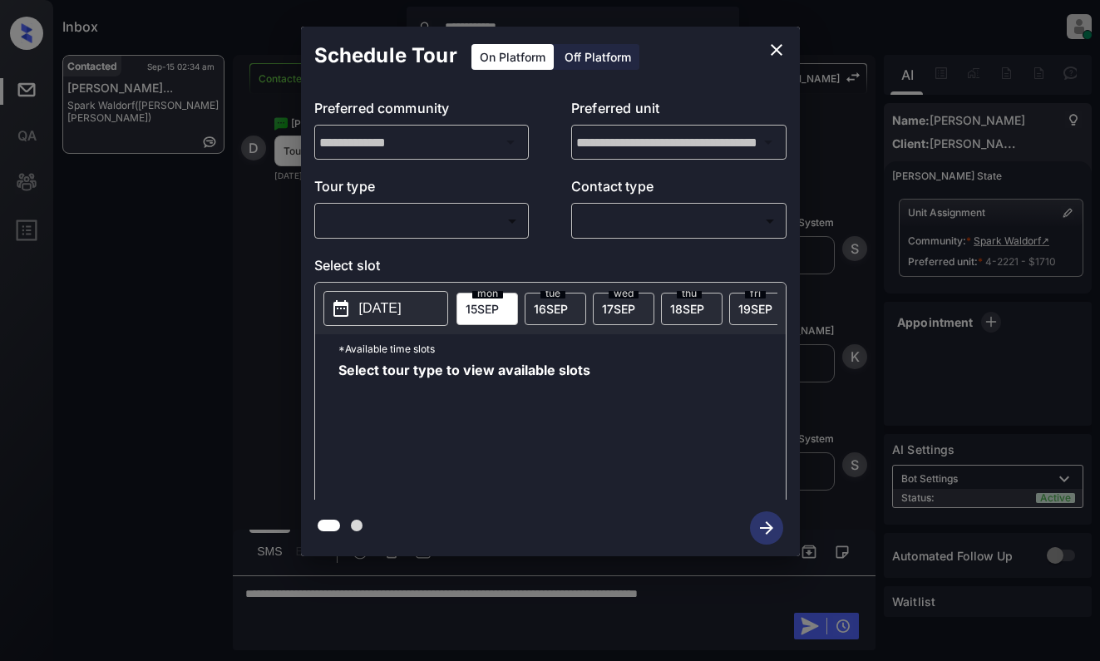
click at [411, 226] on body "**********" at bounding box center [550, 330] width 1100 height 661
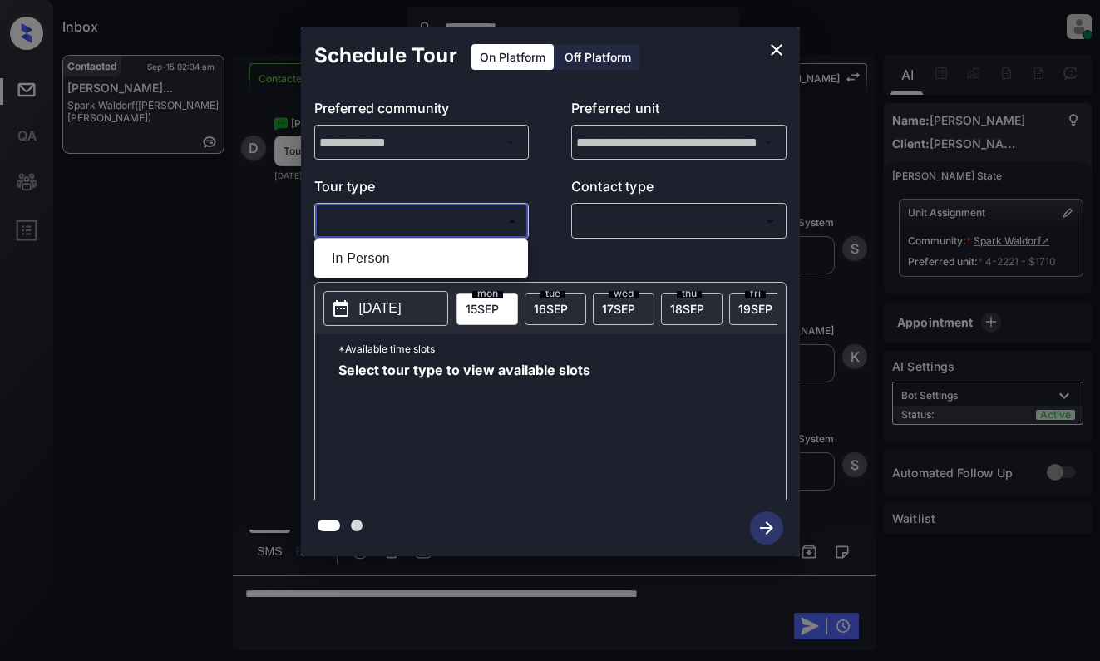
click at [412, 260] on li "In Person" at bounding box center [420, 259] width 205 height 30
type input "********"
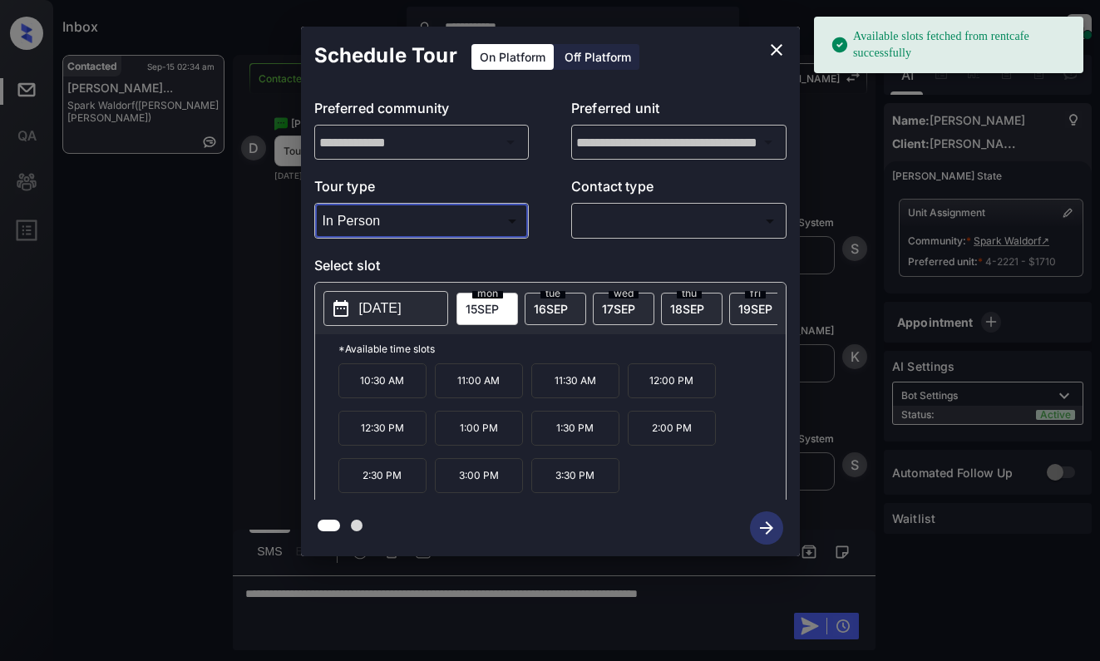
click at [402, 315] on p "[DATE]" at bounding box center [380, 308] width 42 height 20
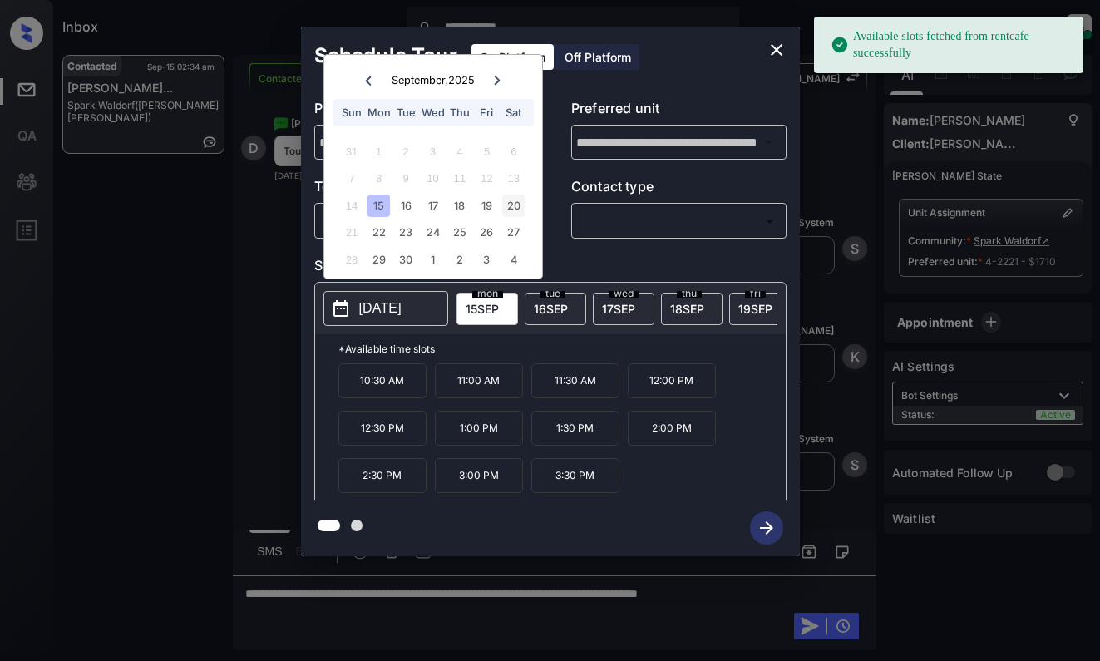
click at [512, 205] on div "20" at bounding box center [513, 206] width 22 height 22
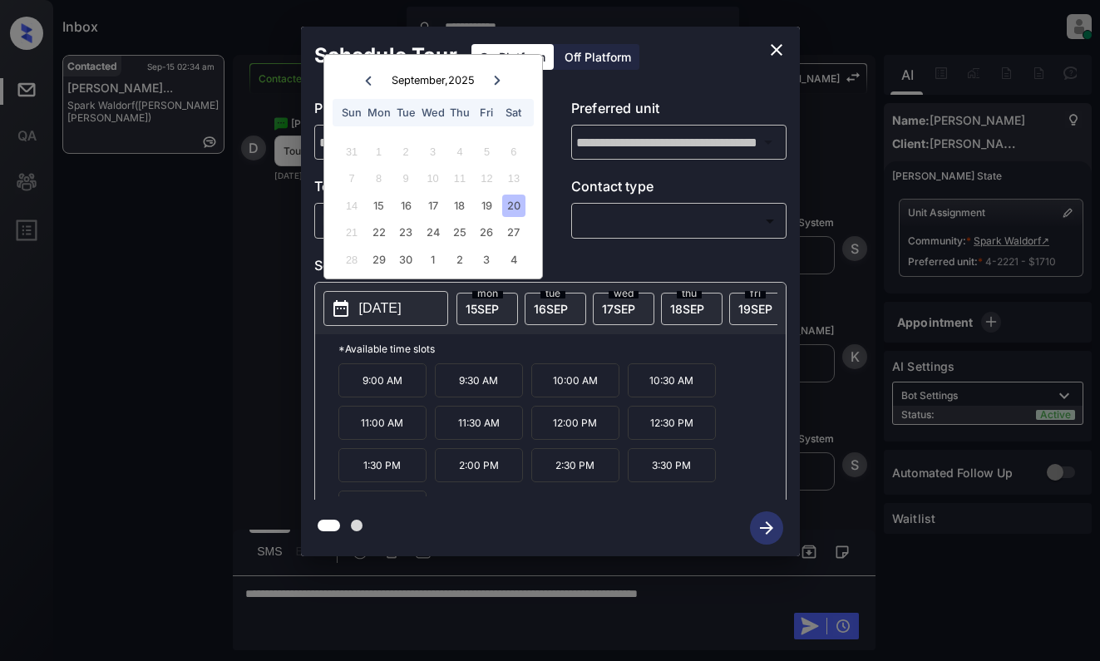
click at [779, 46] on icon "close" at bounding box center [776, 50] width 20 height 20
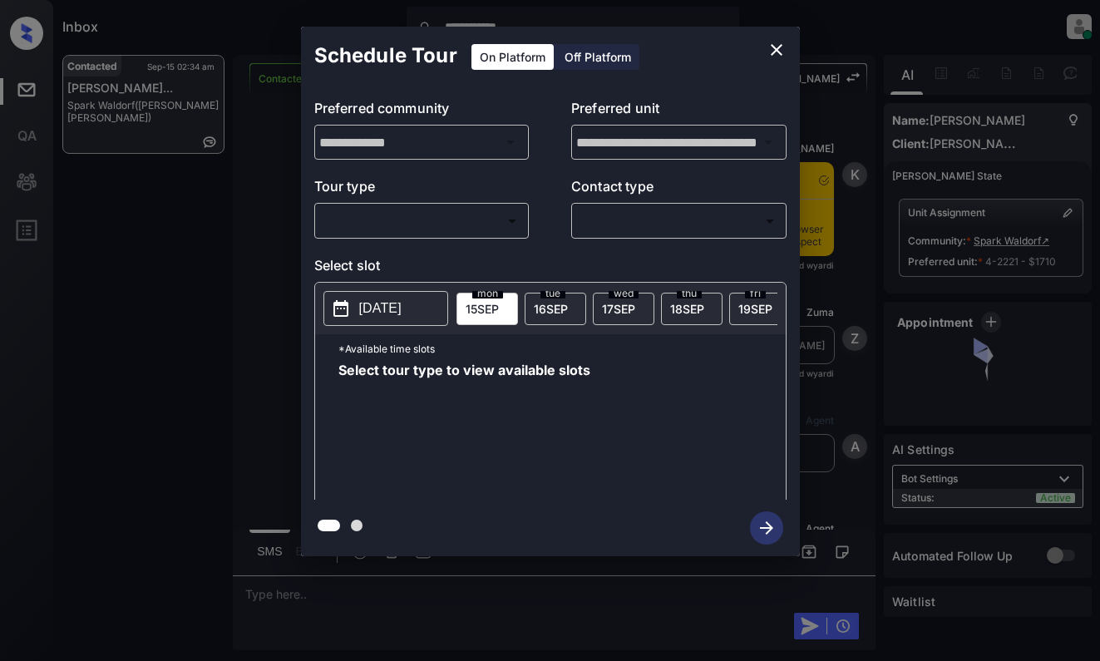
scroll to position [4071, 0]
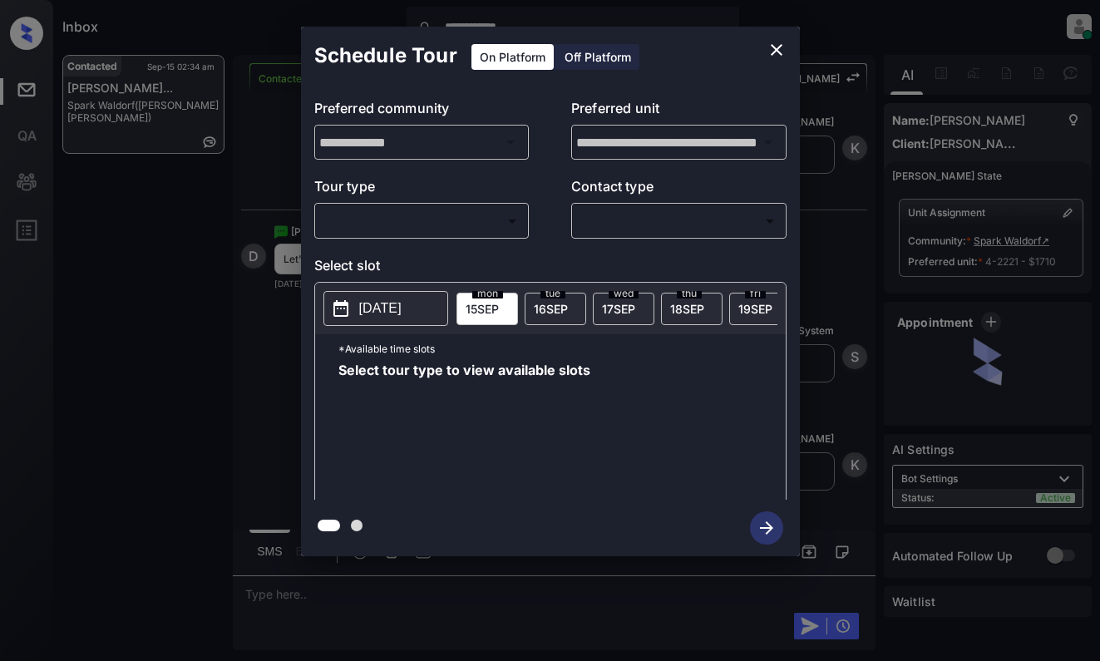
click at [456, 225] on body "**********" at bounding box center [550, 330] width 1100 height 661
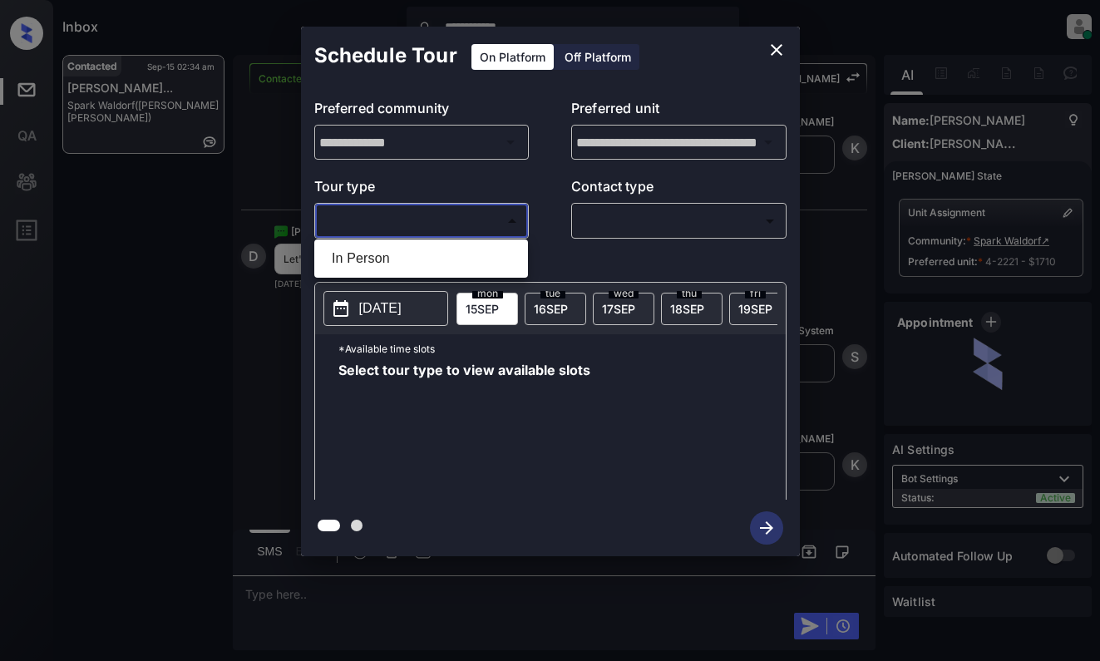
click at [456, 254] on li "In Person" at bounding box center [420, 259] width 205 height 30
type input "********"
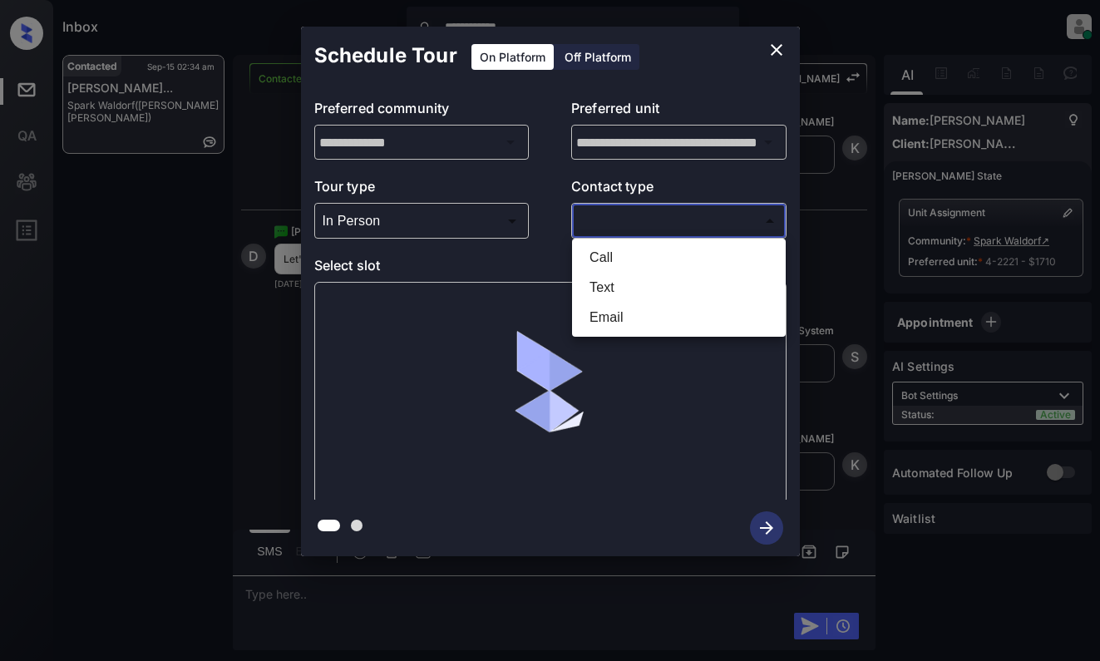
click at [656, 223] on body "**********" at bounding box center [550, 330] width 1100 height 661
click at [646, 289] on li "Text" at bounding box center [678, 288] width 205 height 30
type input "****"
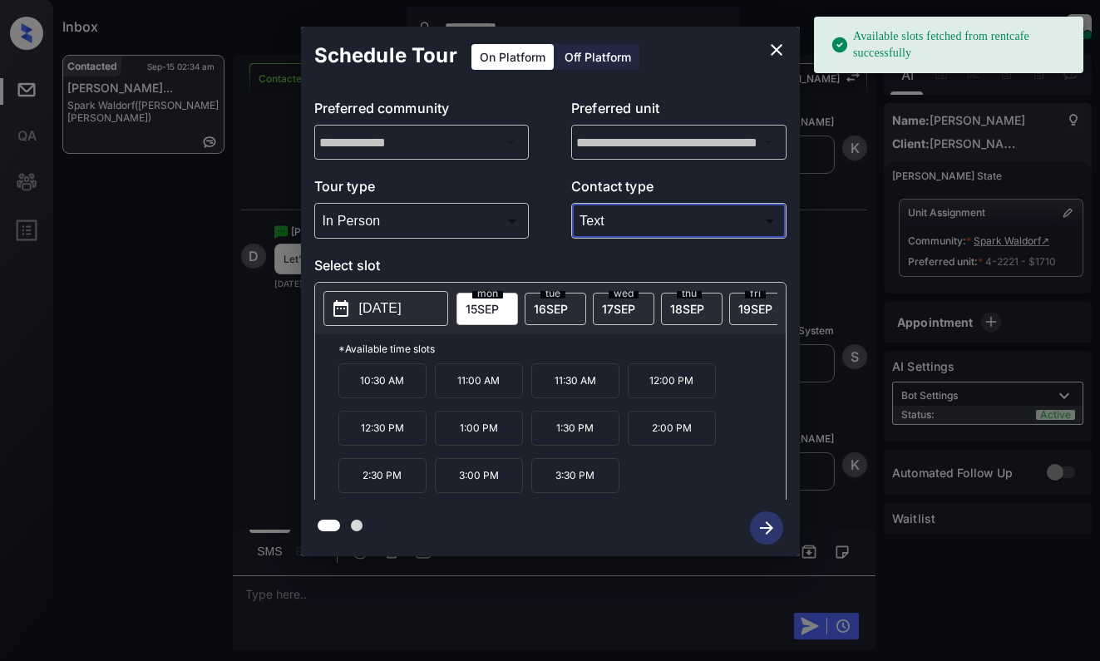
click at [408, 323] on button "2025-09-15" at bounding box center [385, 308] width 125 height 35
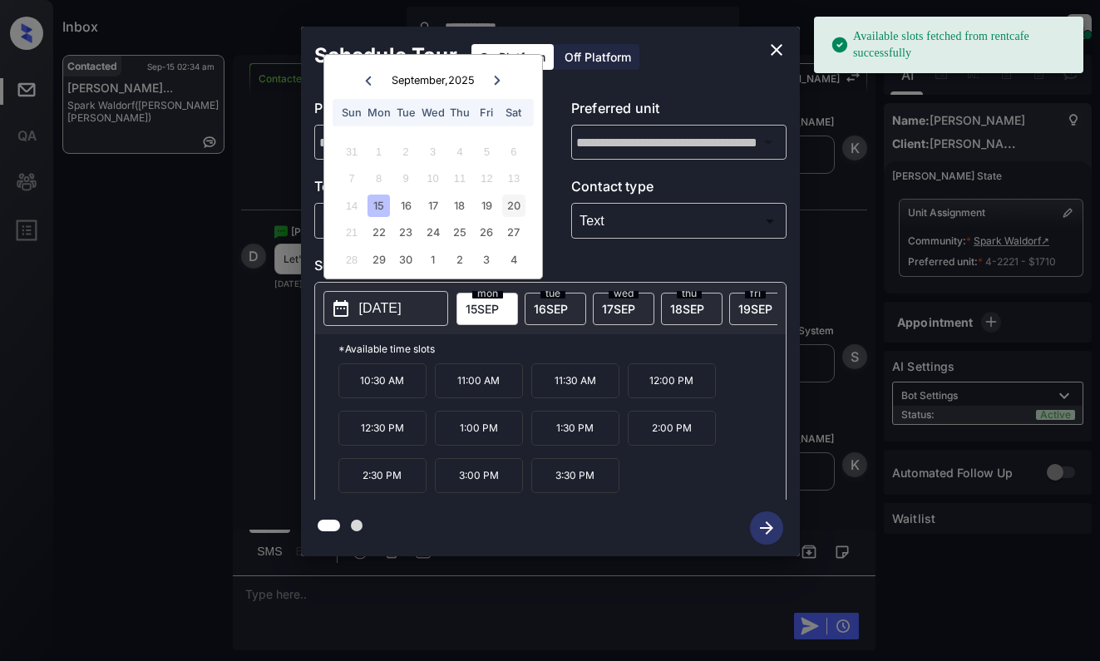
click at [514, 204] on div "20" at bounding box center [513, 206] width 22 height 22
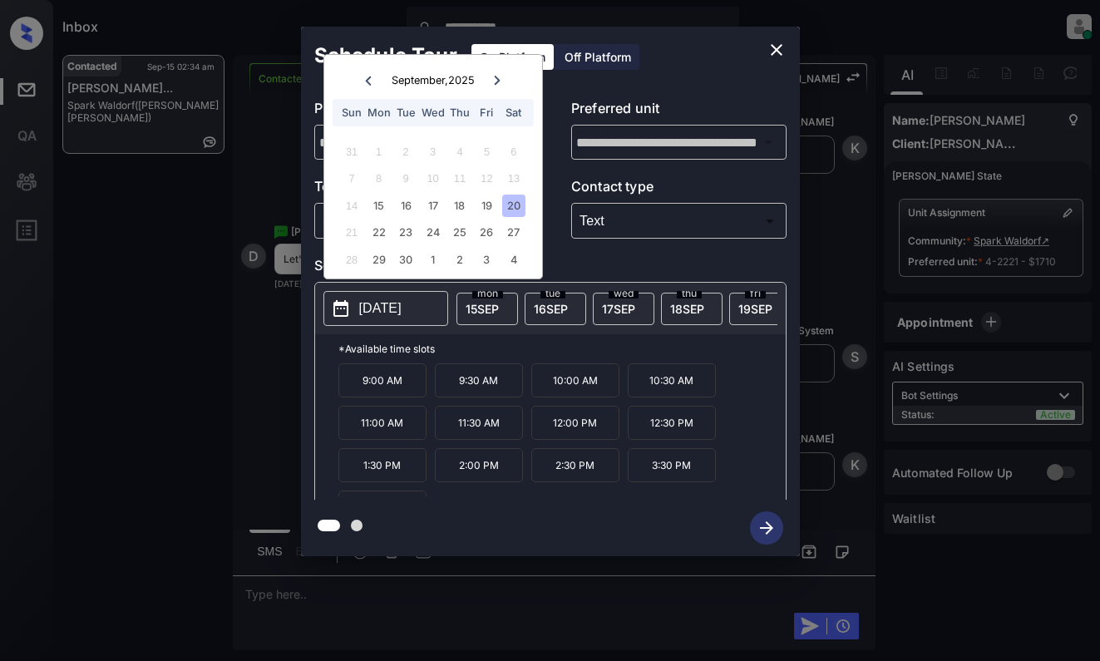
click at [591, 431] on p "12:00 PM" at bounding box center [575, 423] width 88 height 34
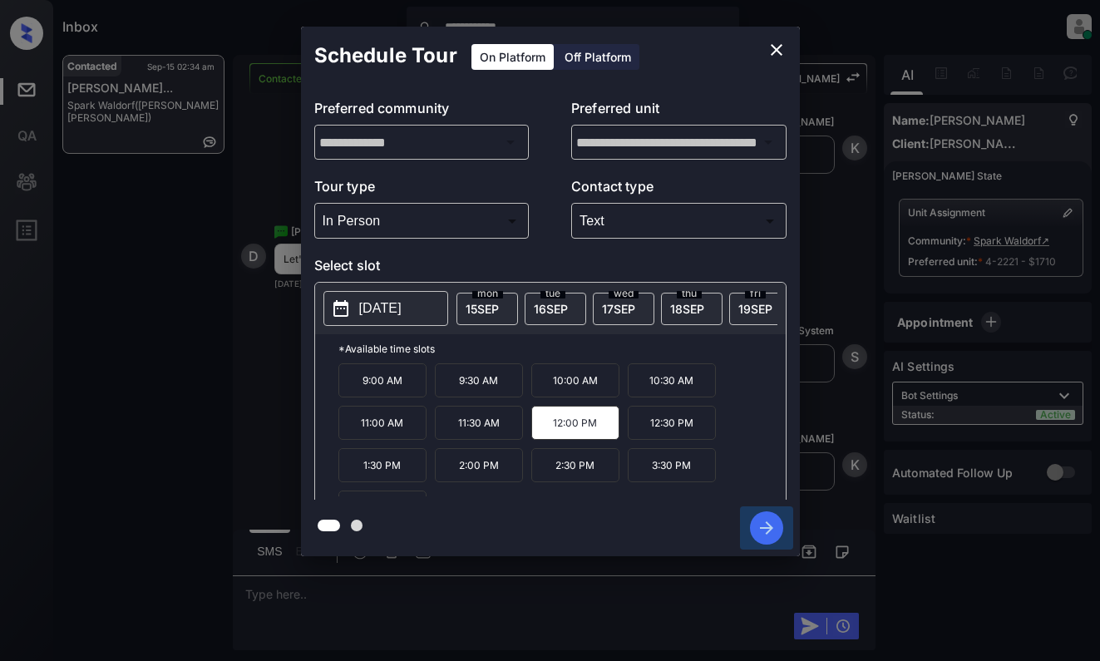
click at [773, 527] on icon "button" at bounding box center [766, 527] width 33 height 33
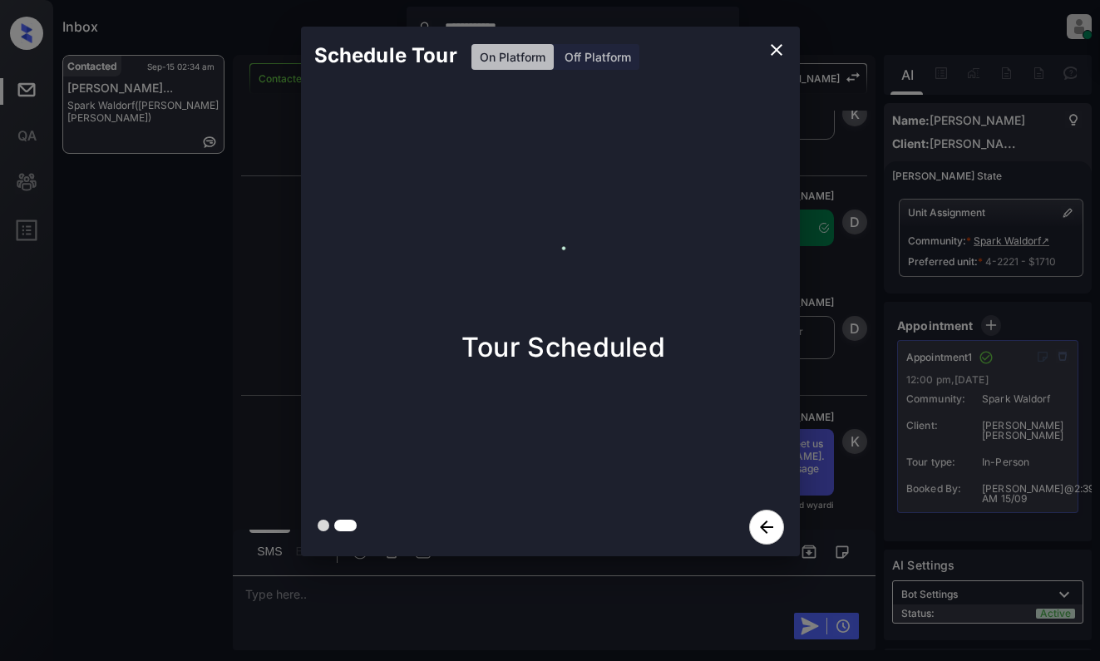
scroll to position [4427, 0]
click at [247, 323] on div "Schedule Tour On Platform Off Platform Tour Scheduled" at bounding box center [550, 291] width 1100 height 583
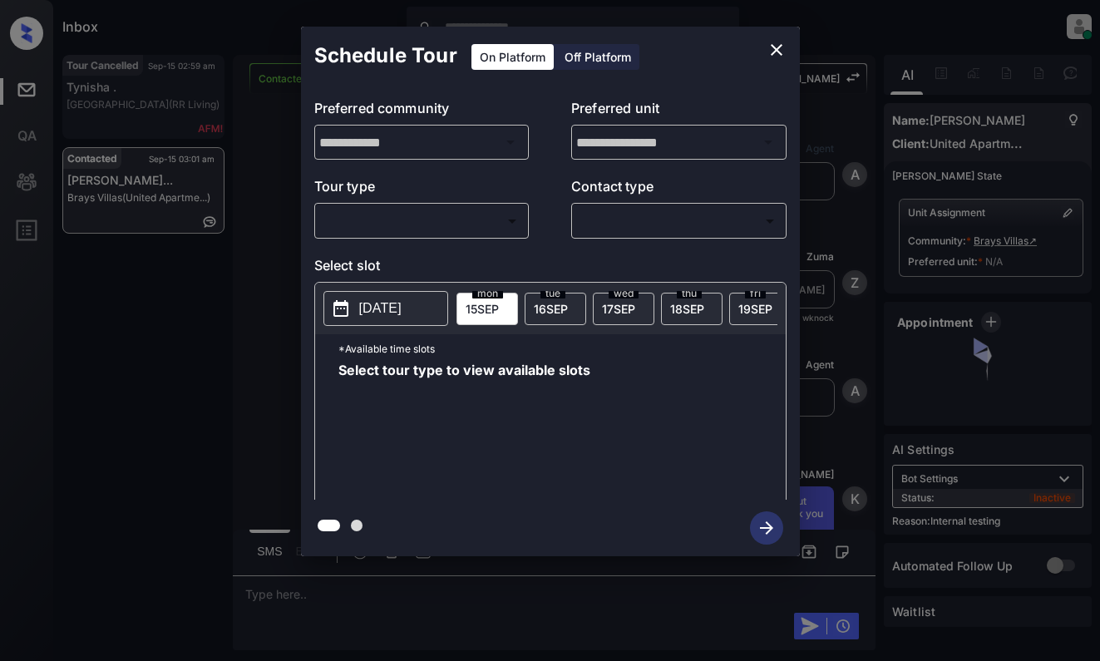
scroll to position [499, 0]
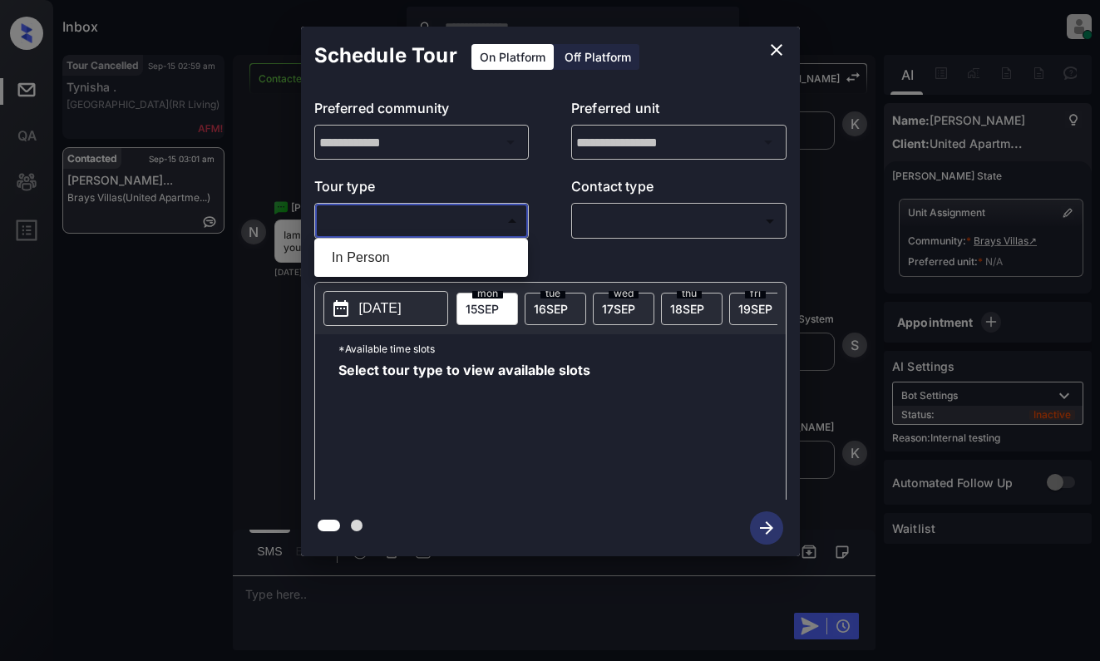
click at [505, 215] on body "Inbox Dominic Ceralde Online Set yourself offline Set yourself on break Profile…" at bounding box center [550, 330] width 1100 height 661
click at [786, 42] on div at bounding box center [550, 330] width 1100 height 661
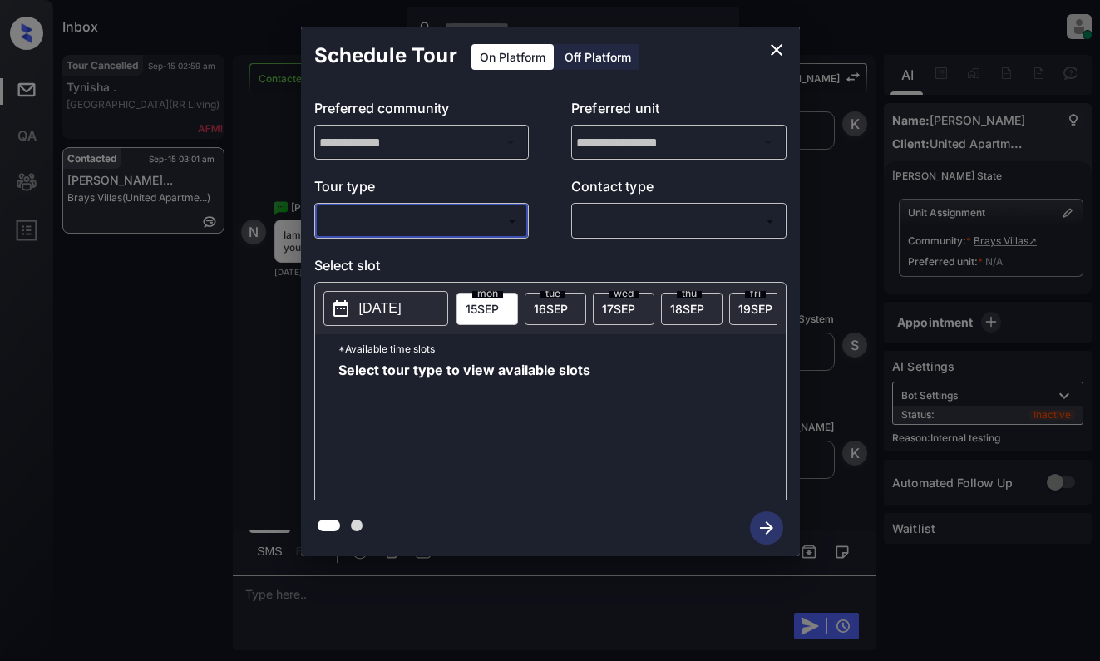
click at [775, 49] on icon "close" at bounding box center [777, 50] width 12 height 12
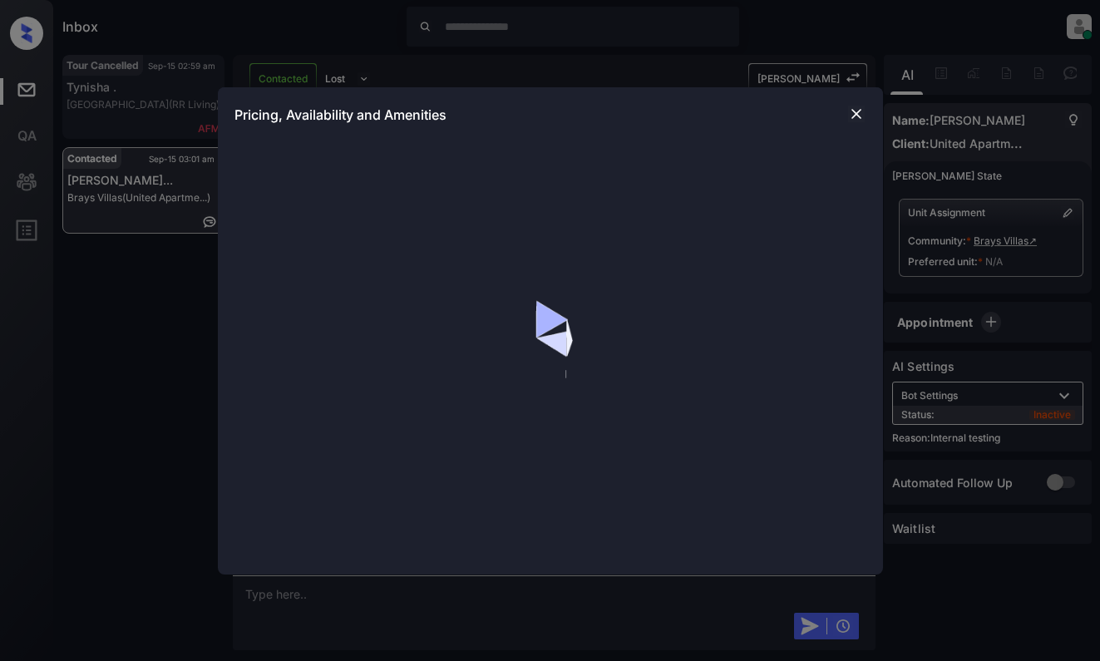
scroll to position [1407, 0]
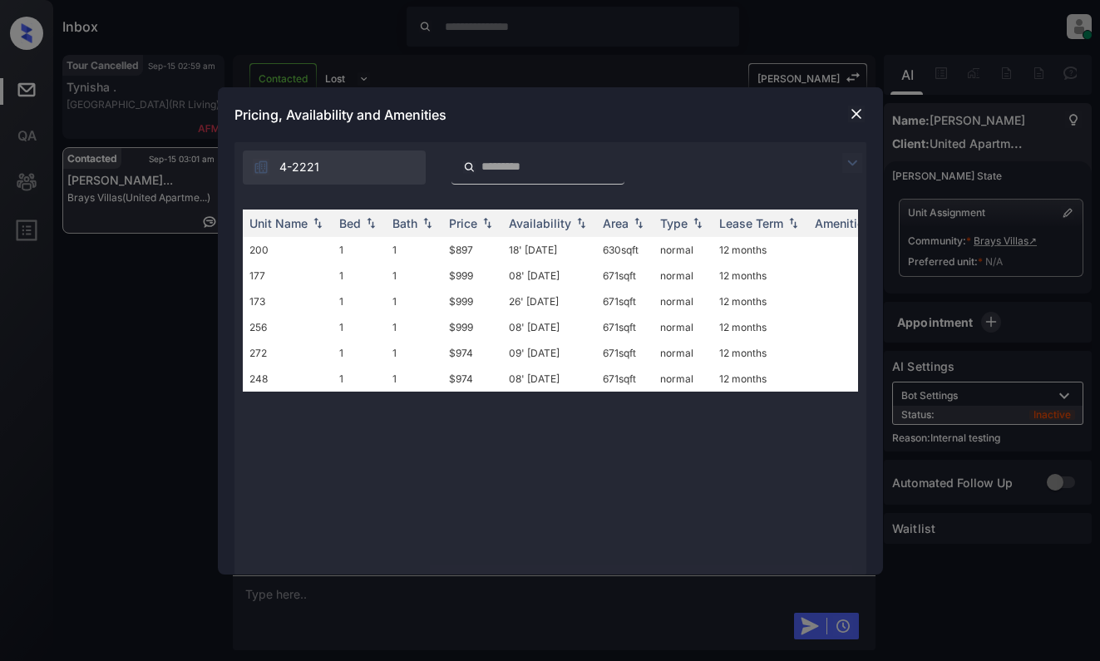
click at [852, 169] on img at bounding box center [852, 163] width 20 height 20
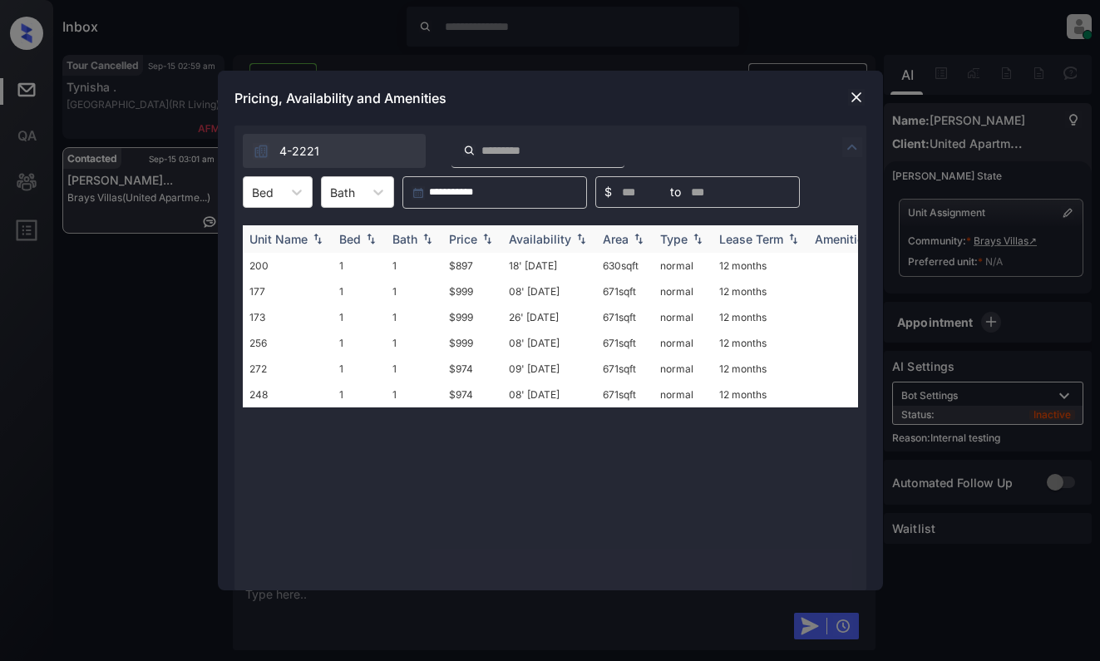
click at [462, 247] on th "Price" at bounding box center [472, 238] width 60 height 27
click at [475, 293] on td "$974" at bounding box center [472, 291] width 60 height 26
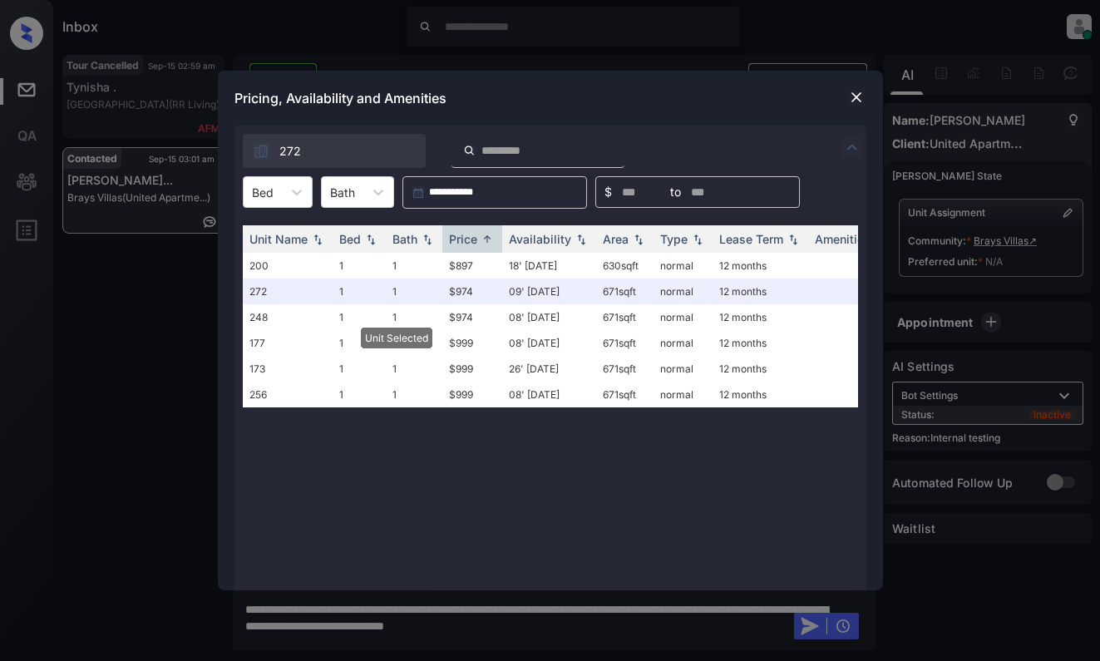
click at [862, 95] on img at bounding box center [856, 97] width 17 height 17
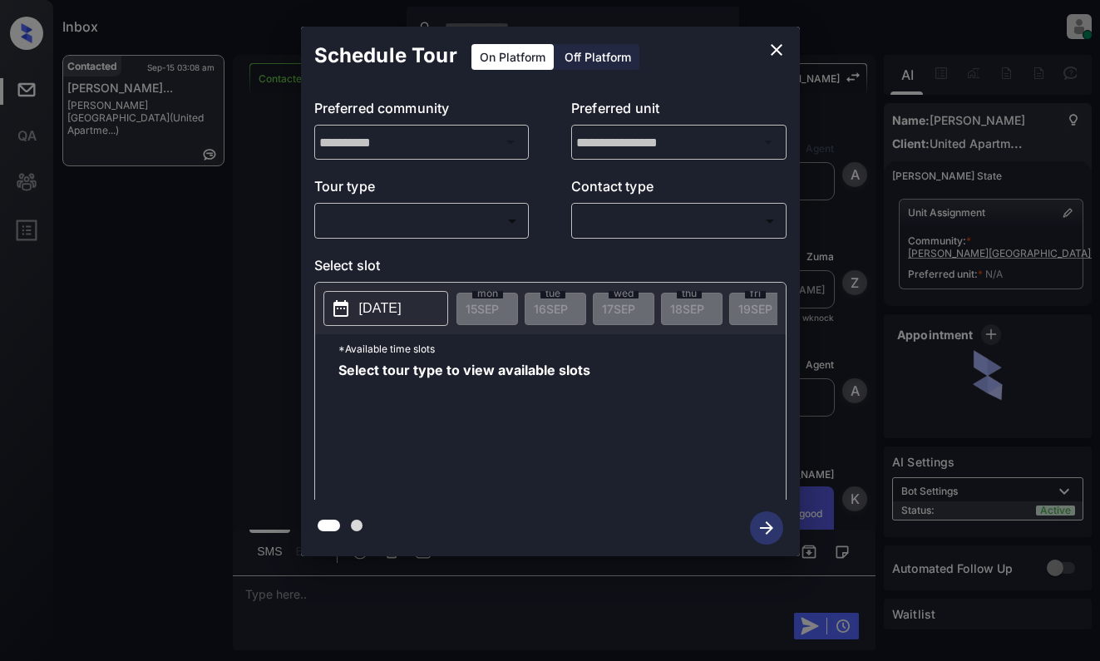
scroll to position [870, 0]
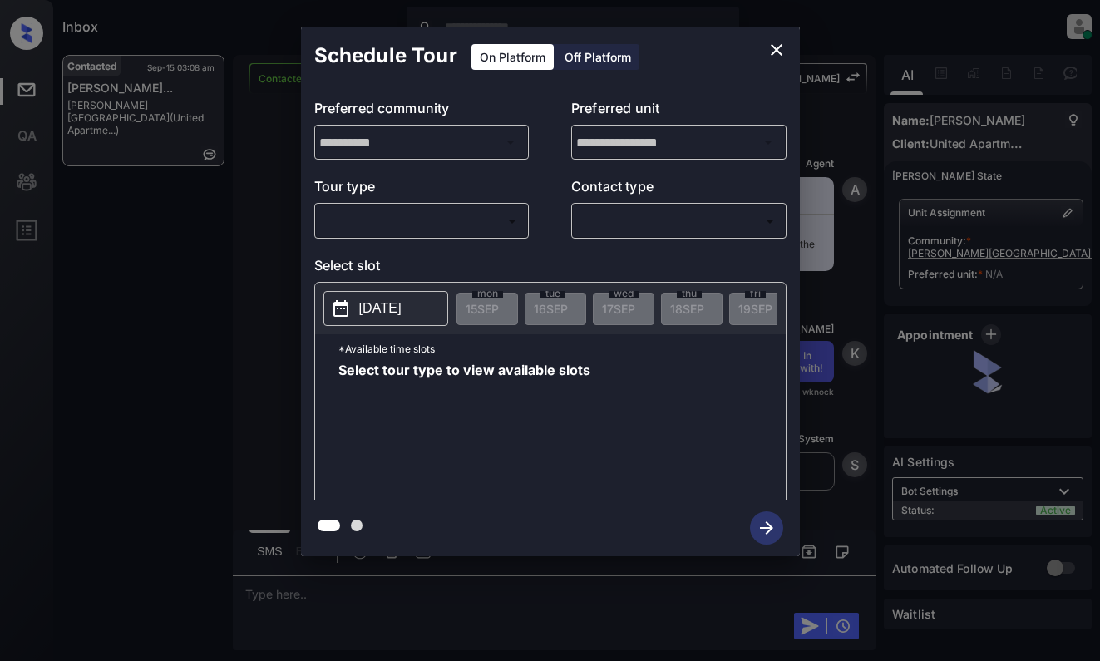
click at [449, 210] on body "Inbox [PERSON_NAME] Online Set yourself offline Set yourself on break Profile S…" at bounding box center [550, 330] width 1100 height 661
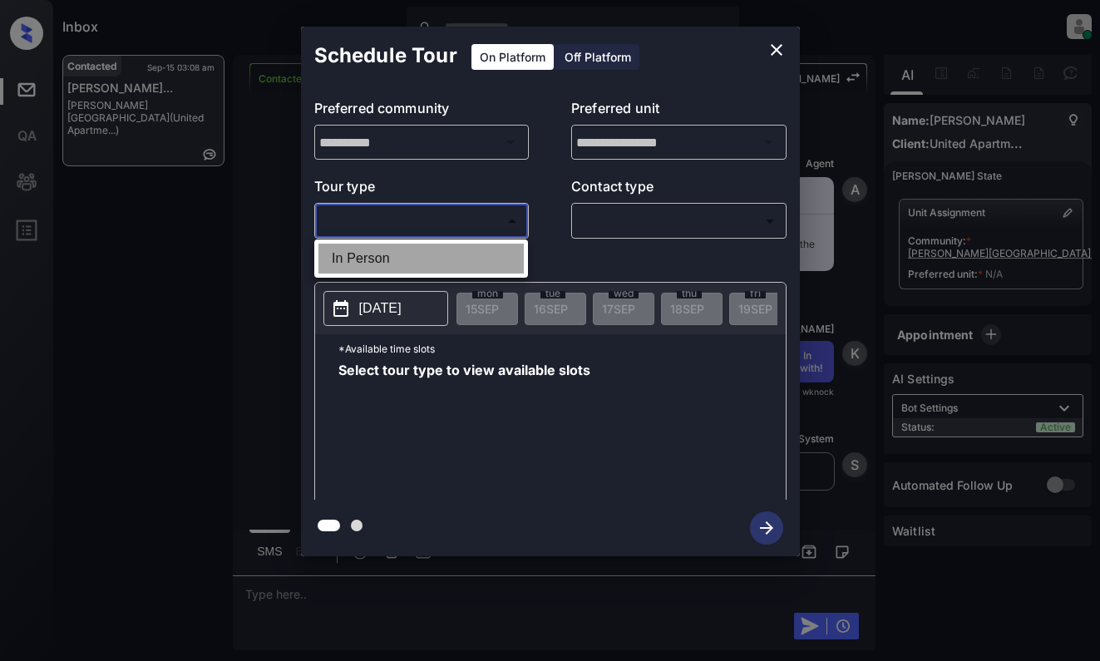
click at [457, 268] on li "In Person" at bounding box center [420, 259] width 205 height 30
type input "********"
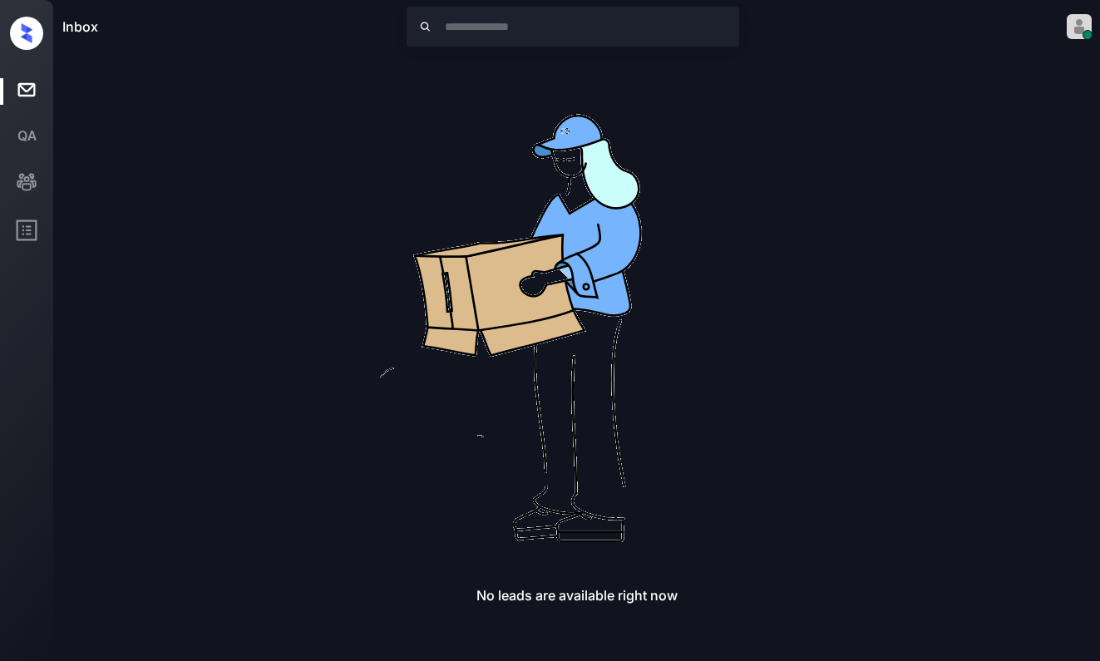
click at [703, 416] on img at bounding box center [577, 321] width 532 height 532
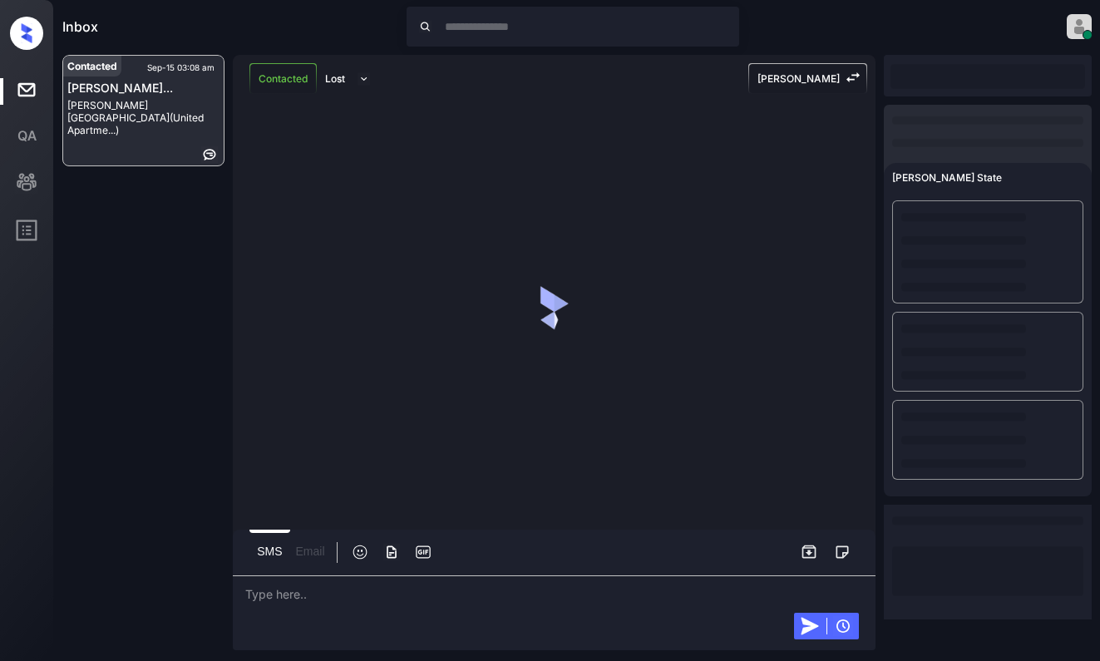
scroll to position [75, 0]
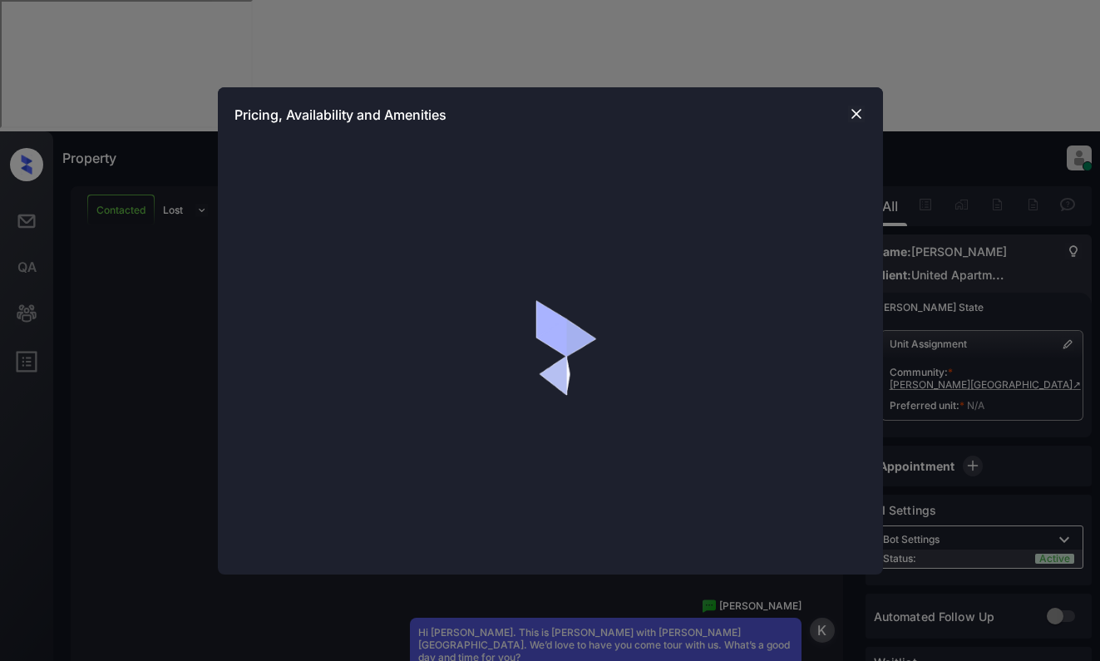
scroll to position [870, 0]
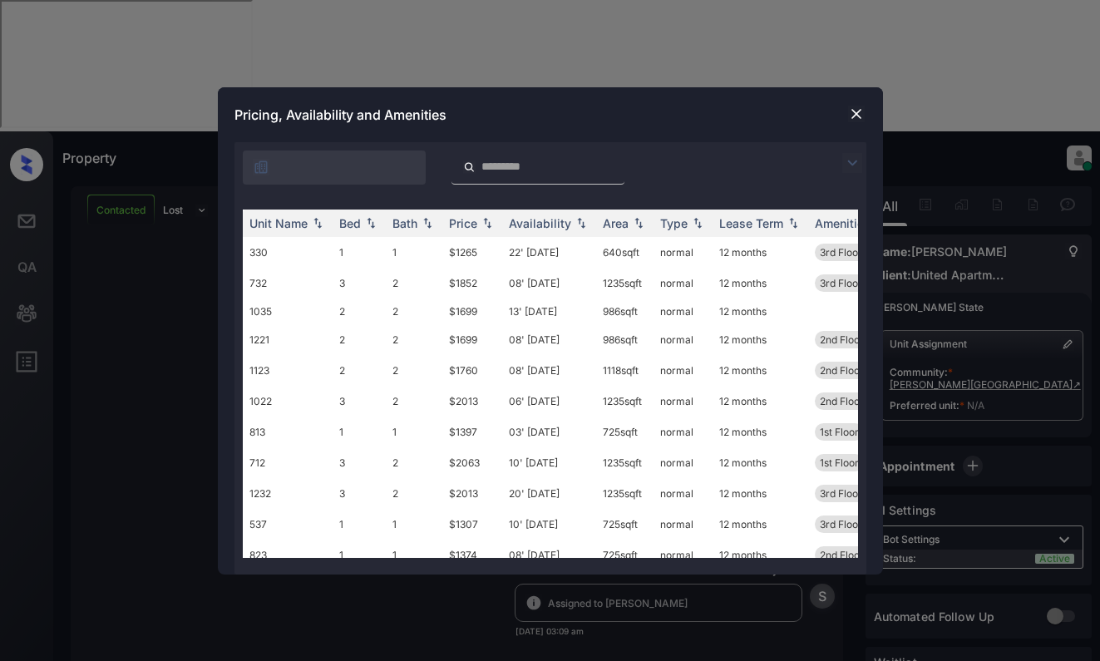
click at [853, 110] on img at bounding box center [856, 114] width 17 height 17
